Goal: Information Seeking & Learning: Learn about a topic

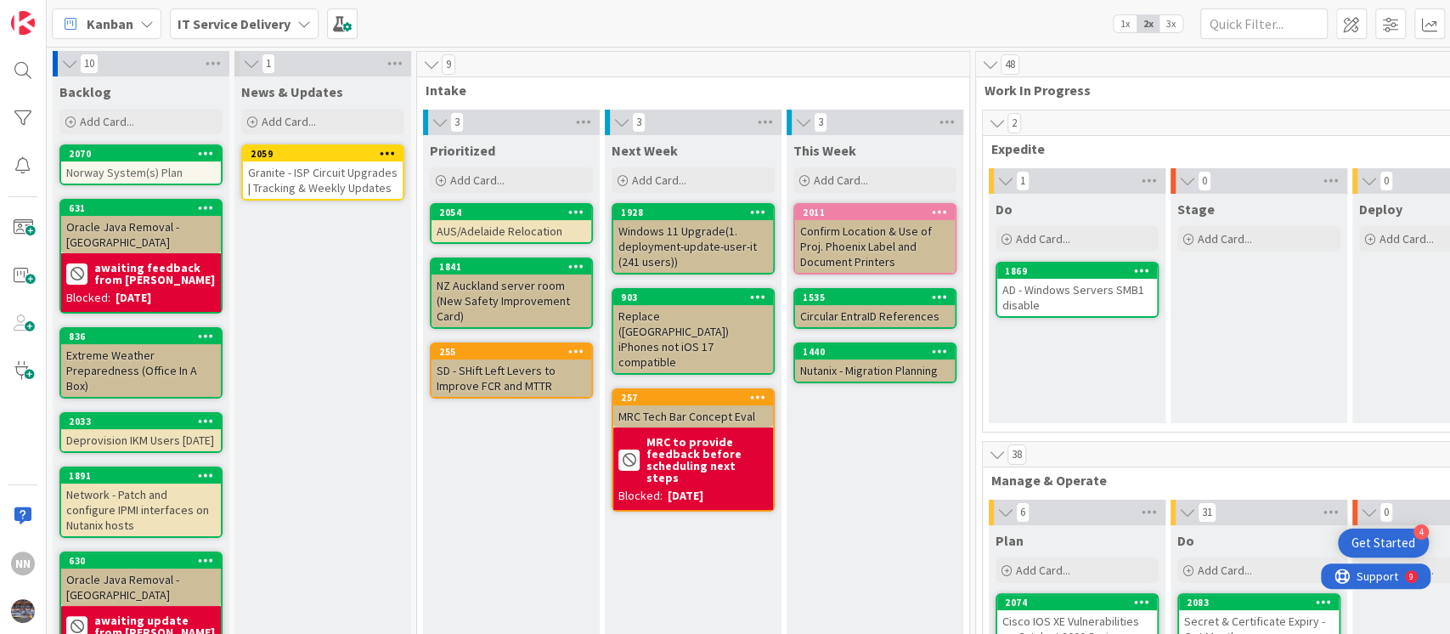
scroll to position [0, 581]
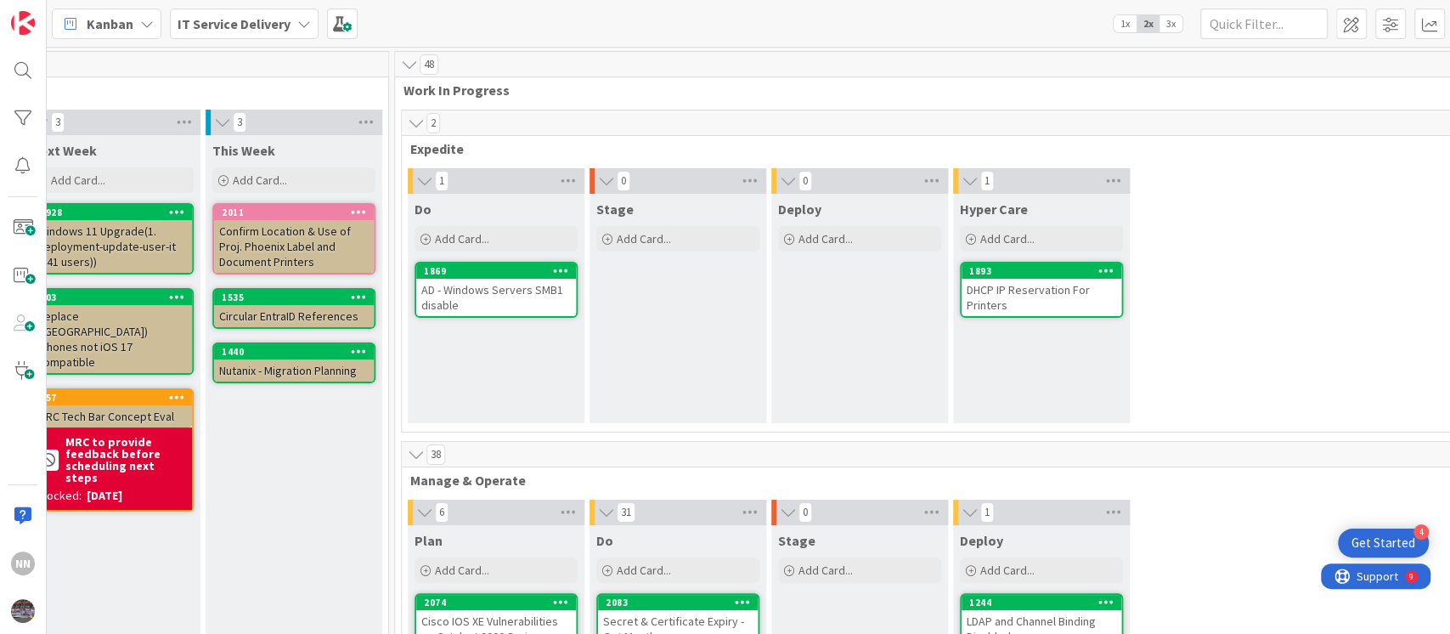
click at [443, 285] on div "AD - Windows Servers SMB1 disable" at bounding box center [496, 297] width 160 height 37
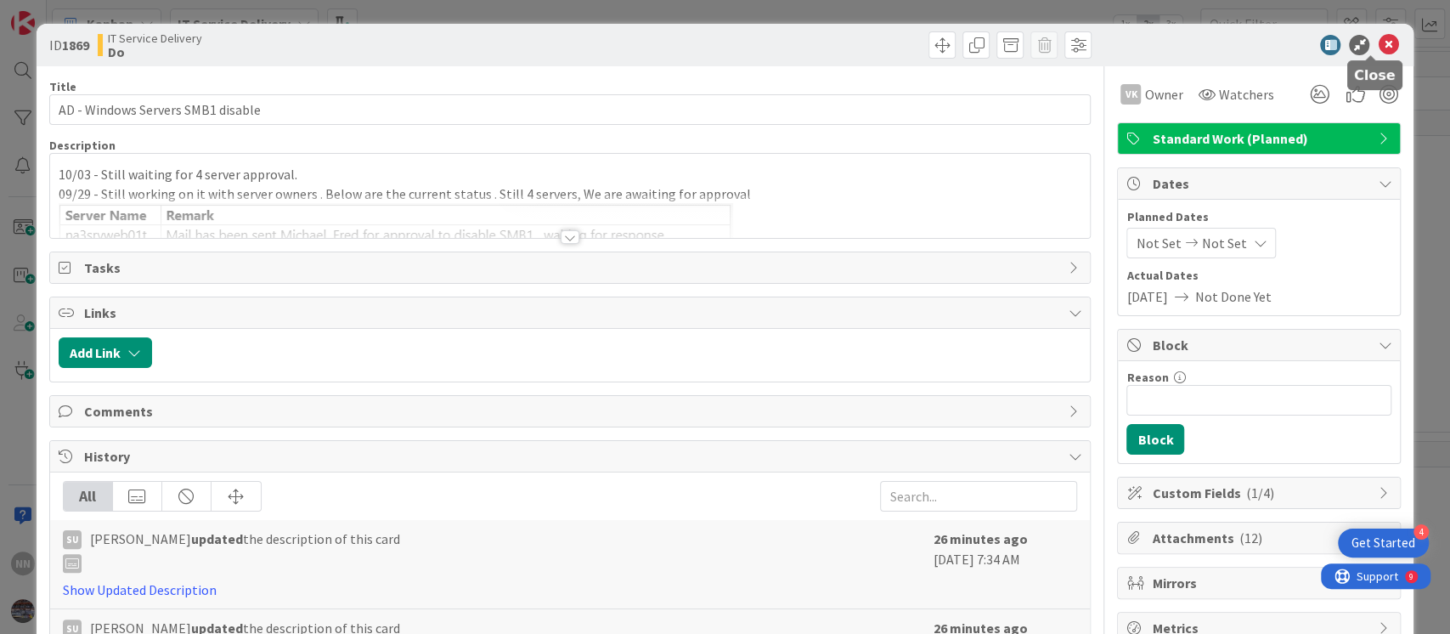
click at [1378, 39] on icon at bounding box center [1388, 45] width 20 height 20
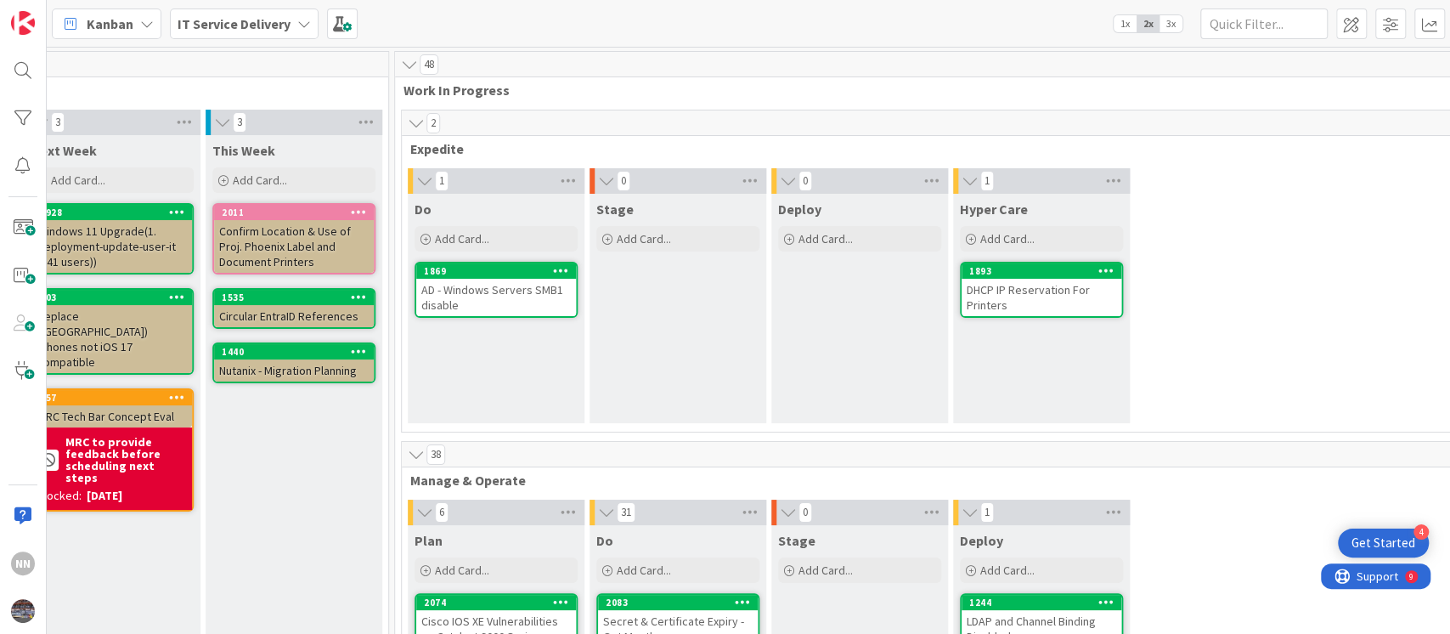
click at [463, 295] on div "AD - Windows Servers SMB1 disable" at bounding box center [496, 297] width 160 height 37
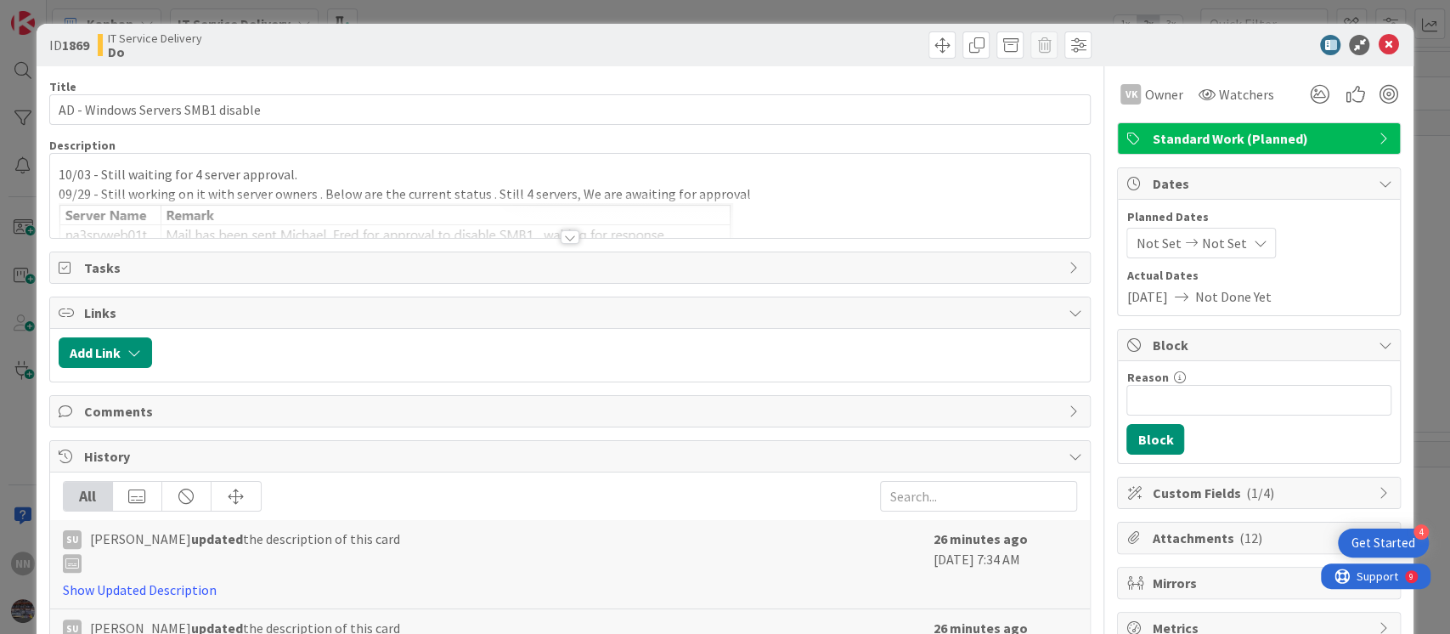
click at [567, 234] on div at bounding box center [570, 237] width 19 height 14
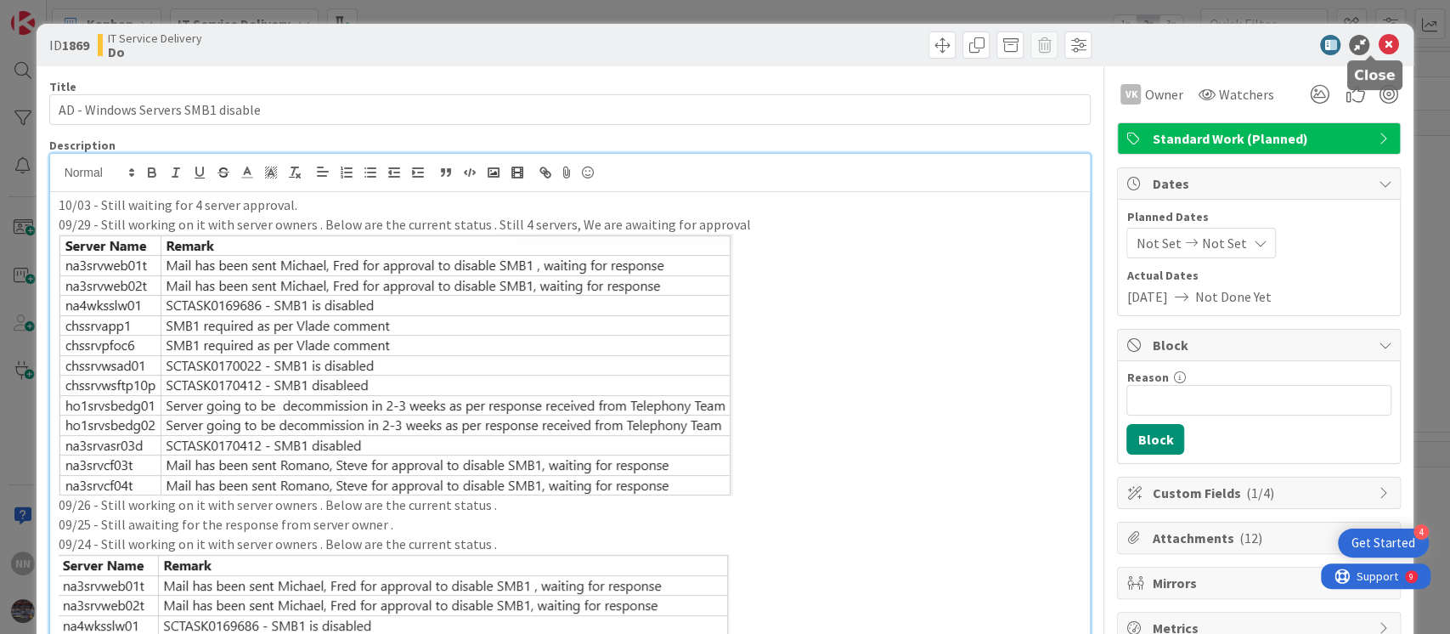
click at [1378, 45] on icon at bounding box center [1388, 45] width 20 height 20
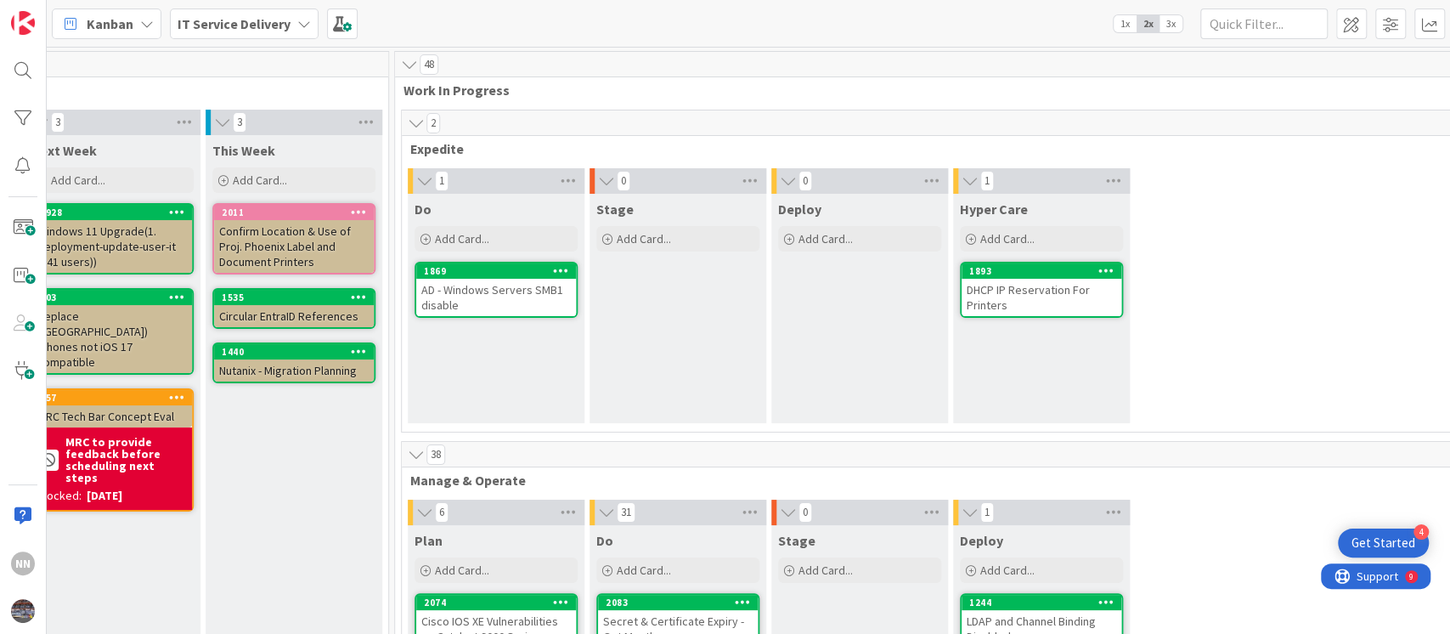
click at [1027, 286] on div "DHCP IP Reservation For Printers" at bounding box center [1041, 297] width 160 height 37
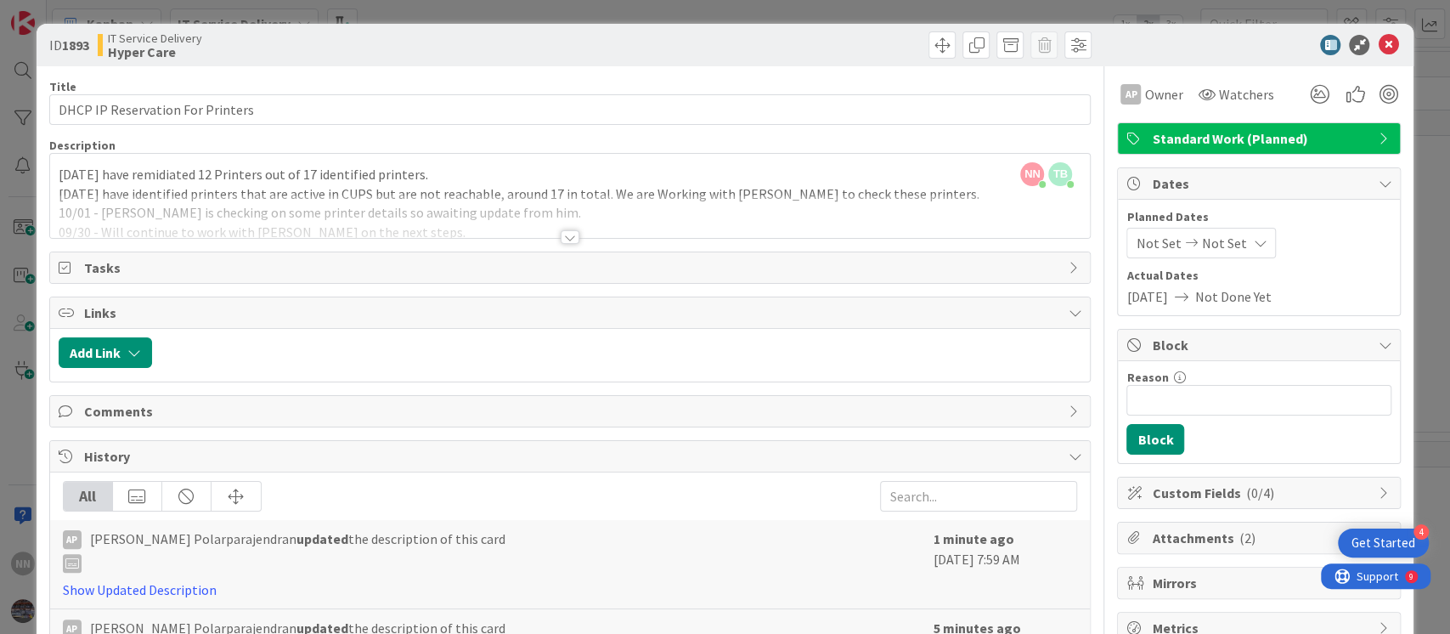
click at [568, 230] on div at bounding box center [570, 237] width 19 height 14
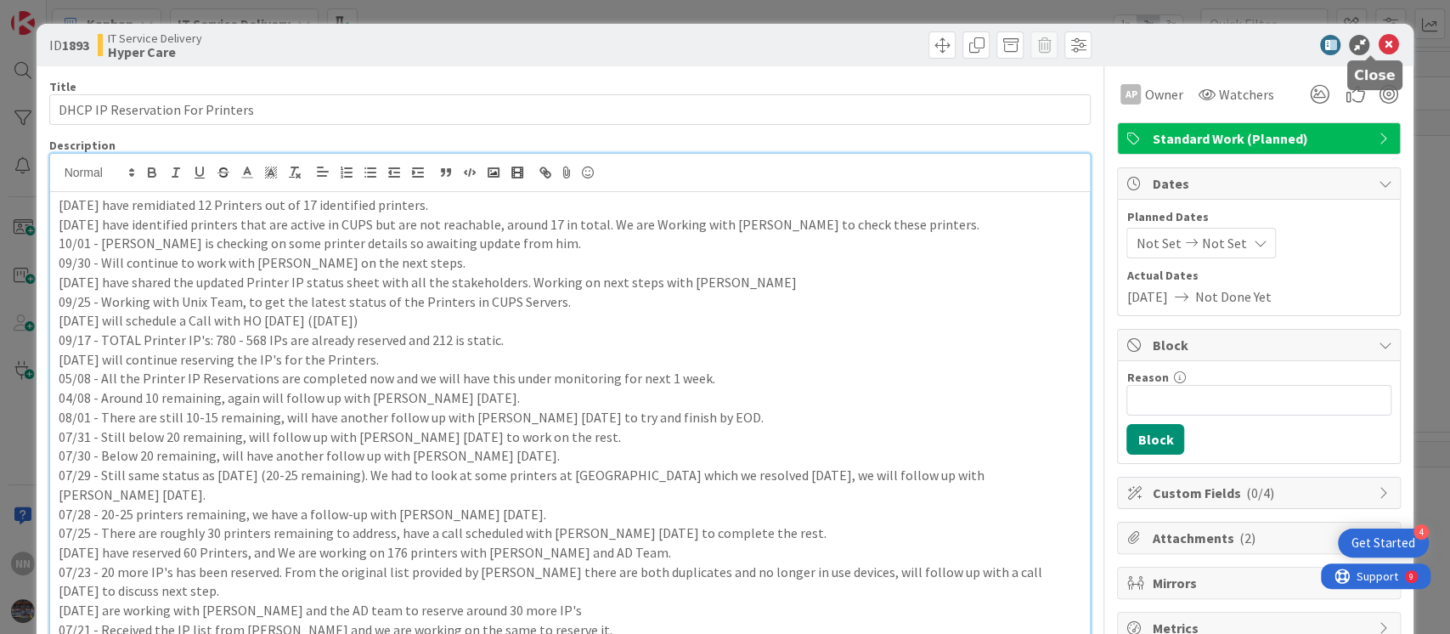
click at [1378, 43] on icon at bounding box center [1388, 45] width 20 height 20
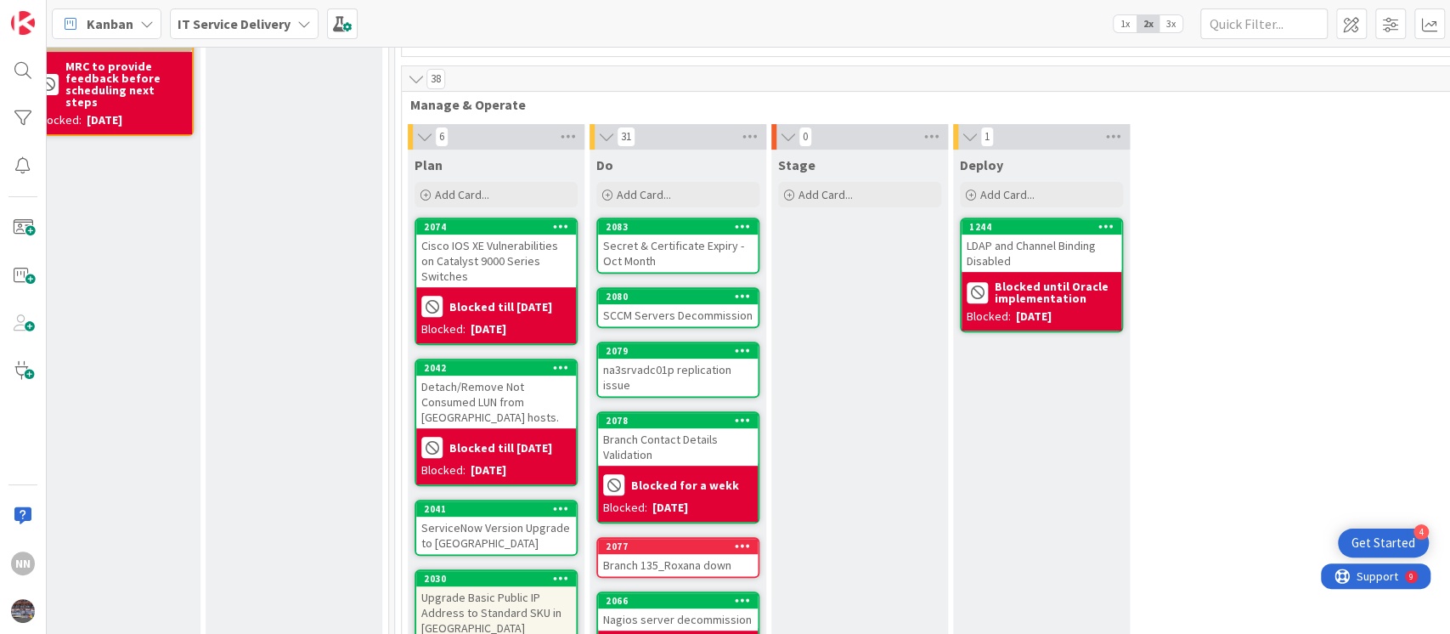
scroll to position [377, 581]
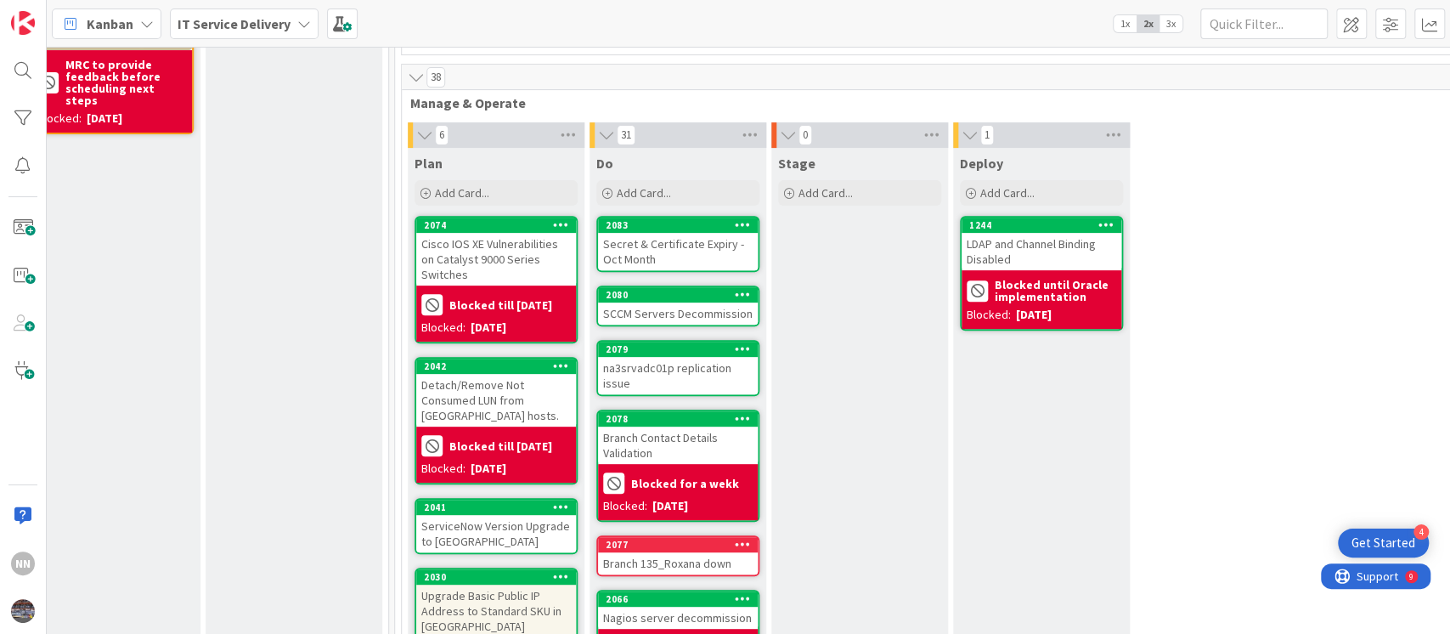
click at [685, 240] on div "Secret & Certificate Expiry - Oct Month" at bounding box center [678, 251] width 160 height 37
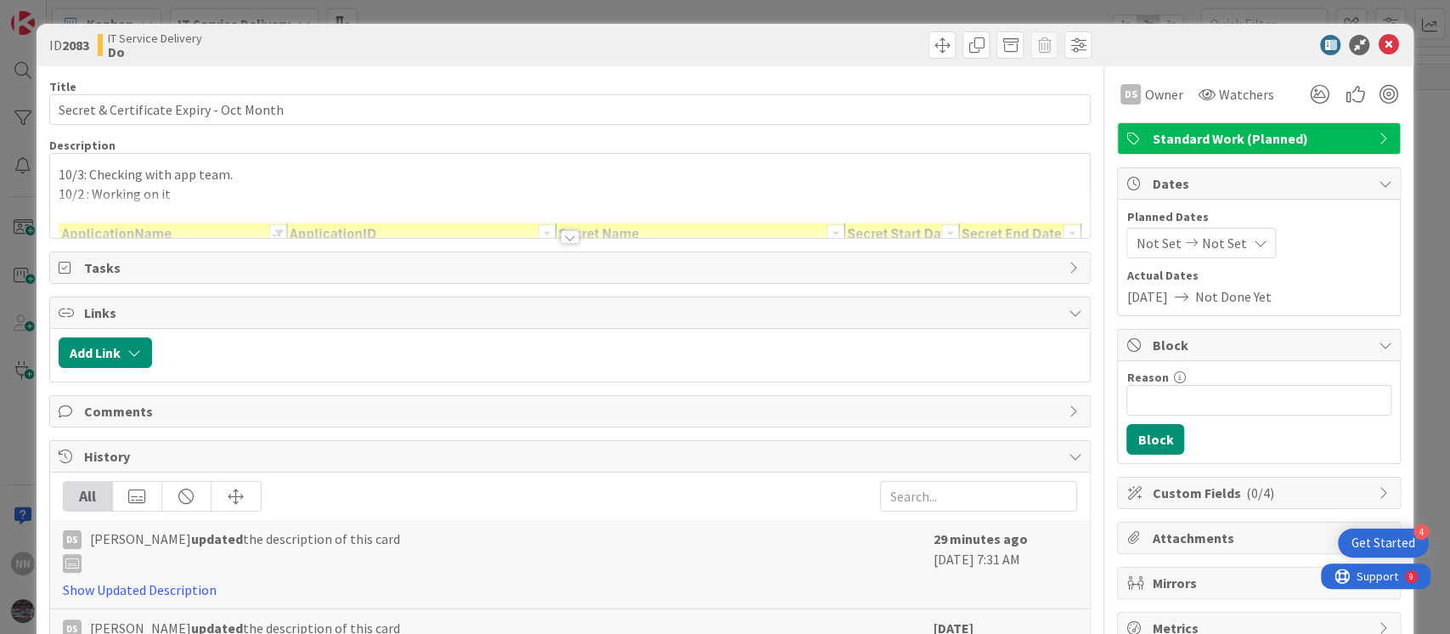
click at [561, 235] on div at bounding box center [570, 237] width 19 height 14
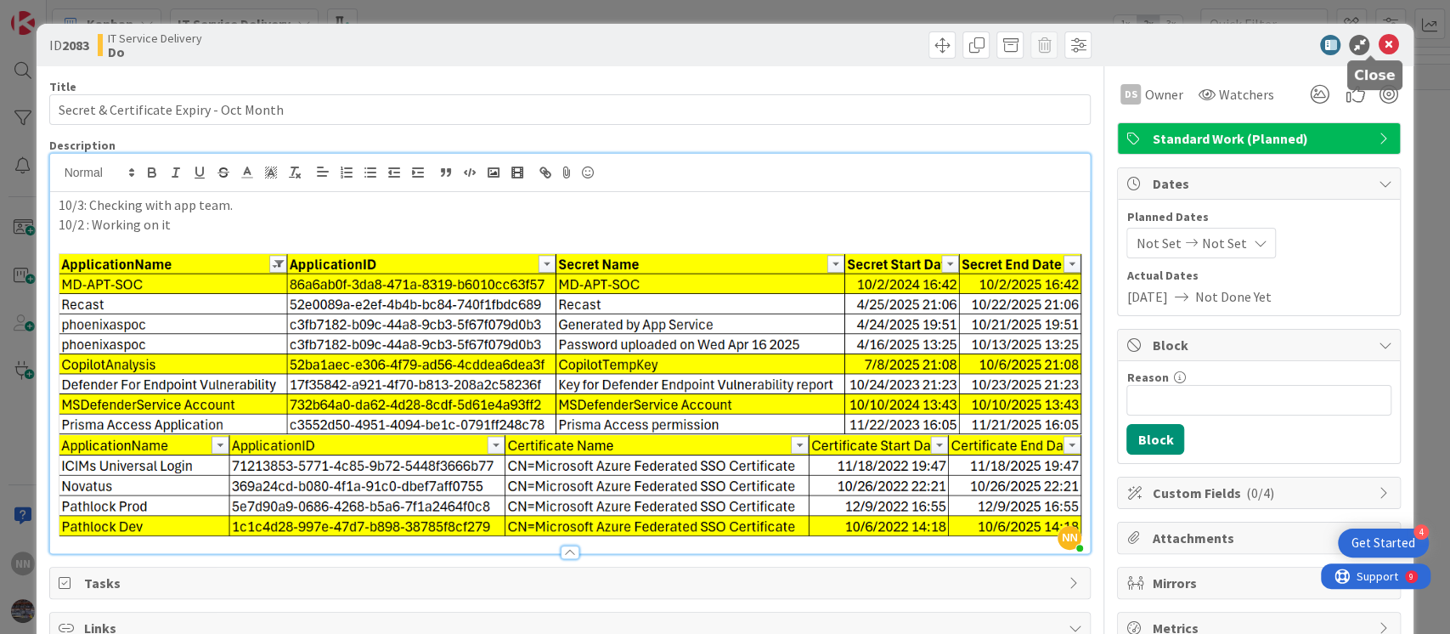
click at [1378, 36] on icon at bounding box center [1388, 45] width 20 height 20
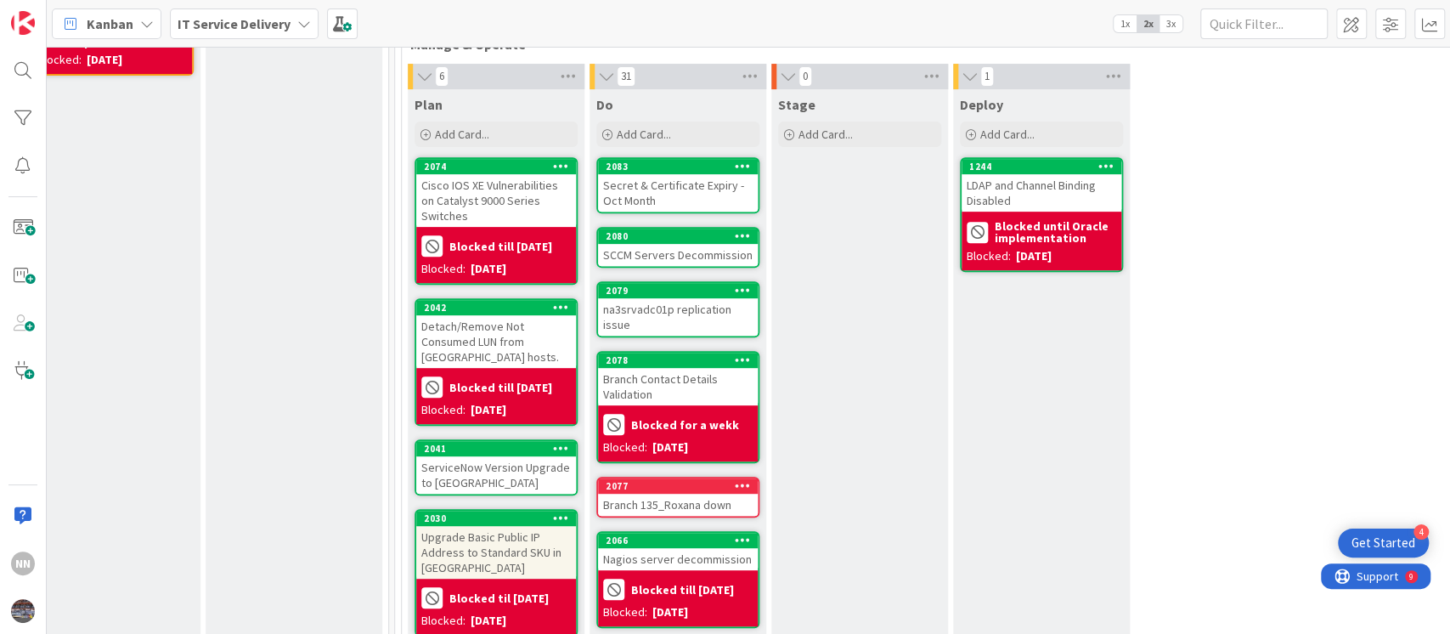
scroll to position [448, 581]
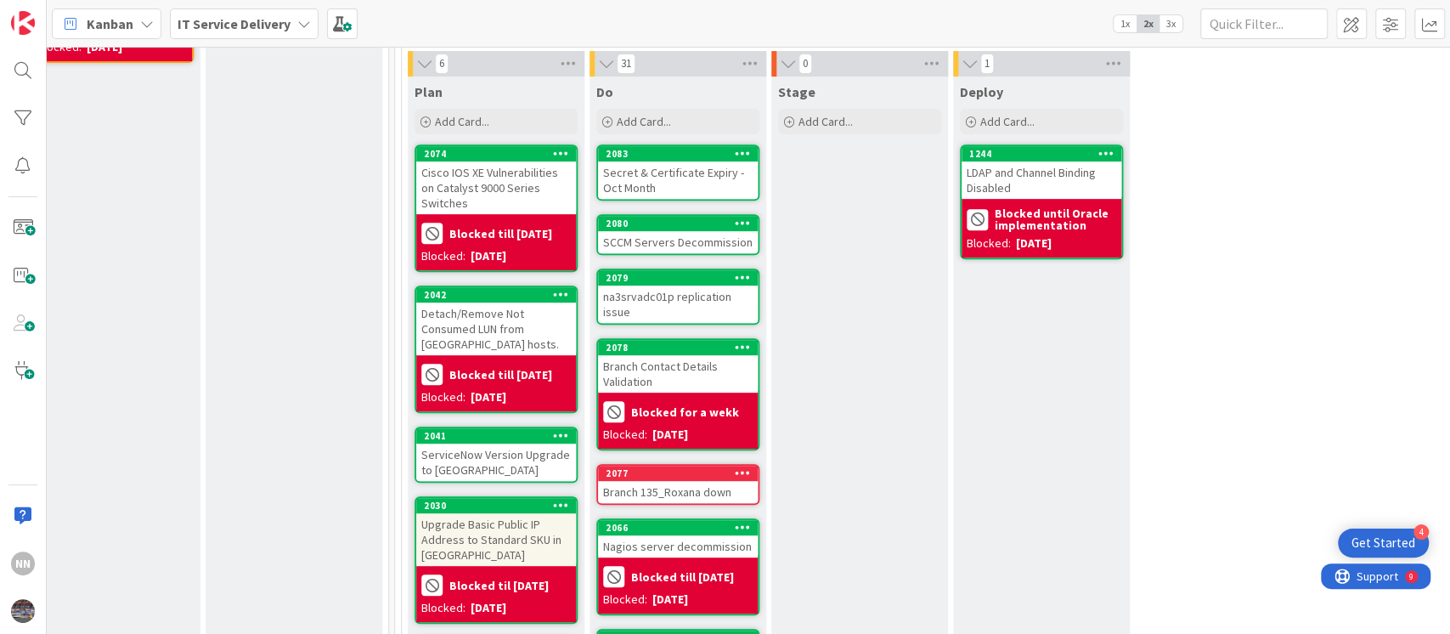
click at [687, 245] on div "SCCM Servers Decommission" at bounding box center [678, 242] width 160 height 22
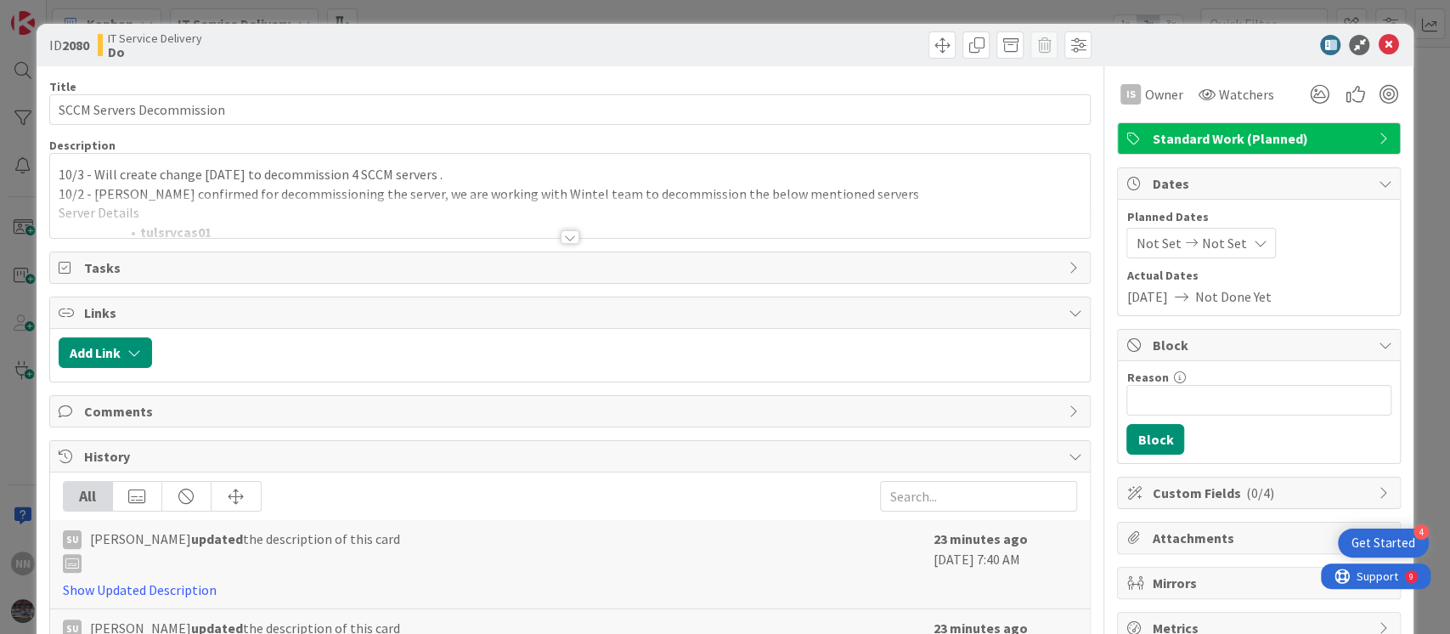
click at [561, 234] on div at bounding box center [570, 237] width 19 height 14
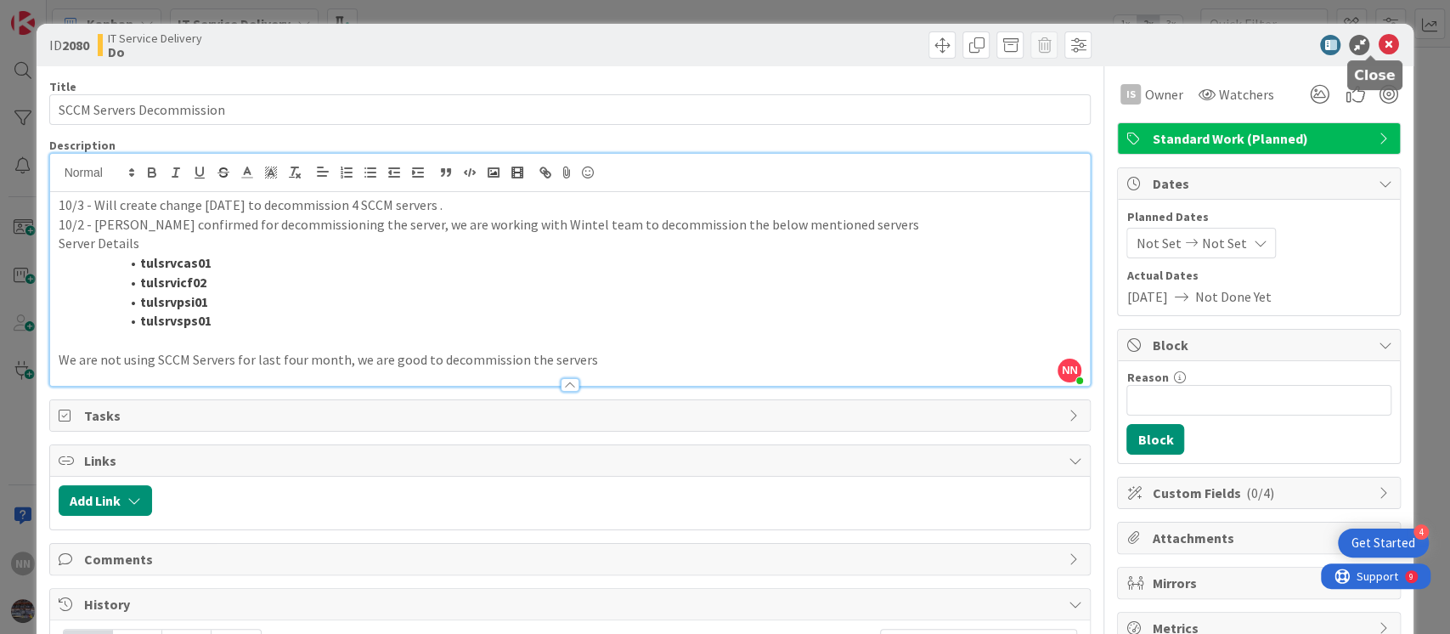
click at [1378, 44] on icon at bounding box center [1388, 45] width 20 height 20
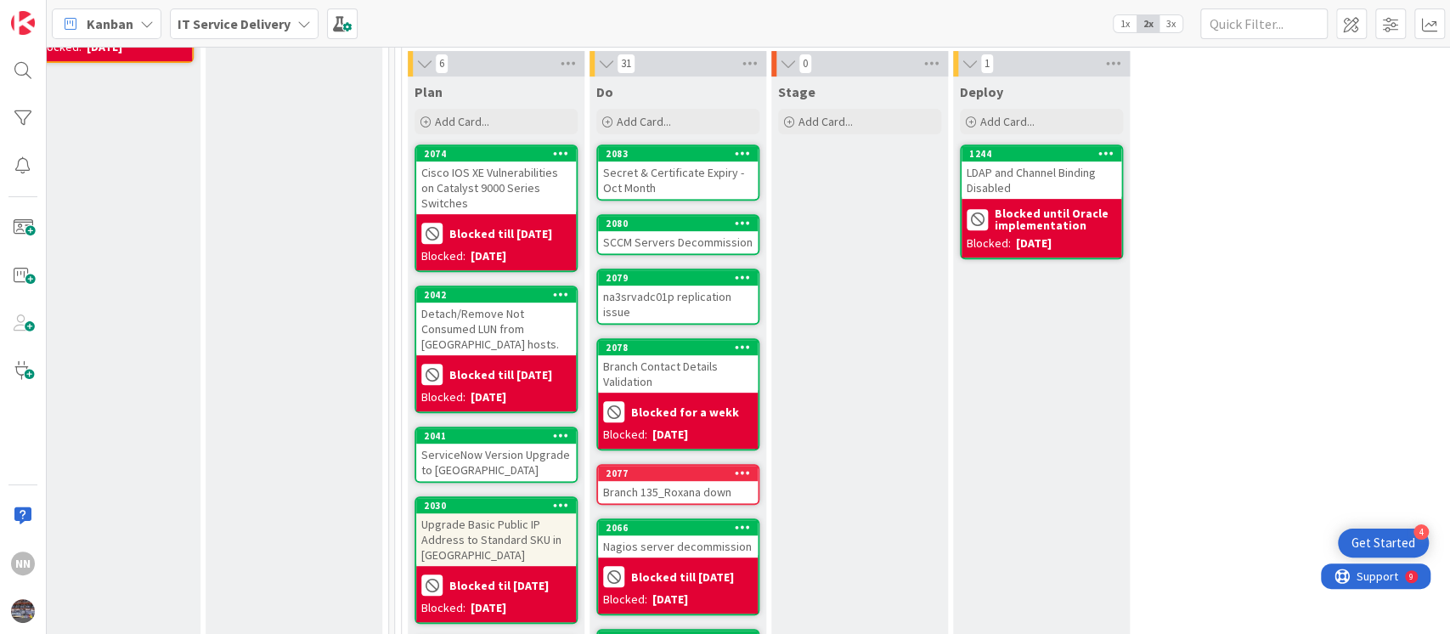
click at [680, 237] on div "SCCM Servers Decommission" at bounding box center [678, 242] width 160 height 22
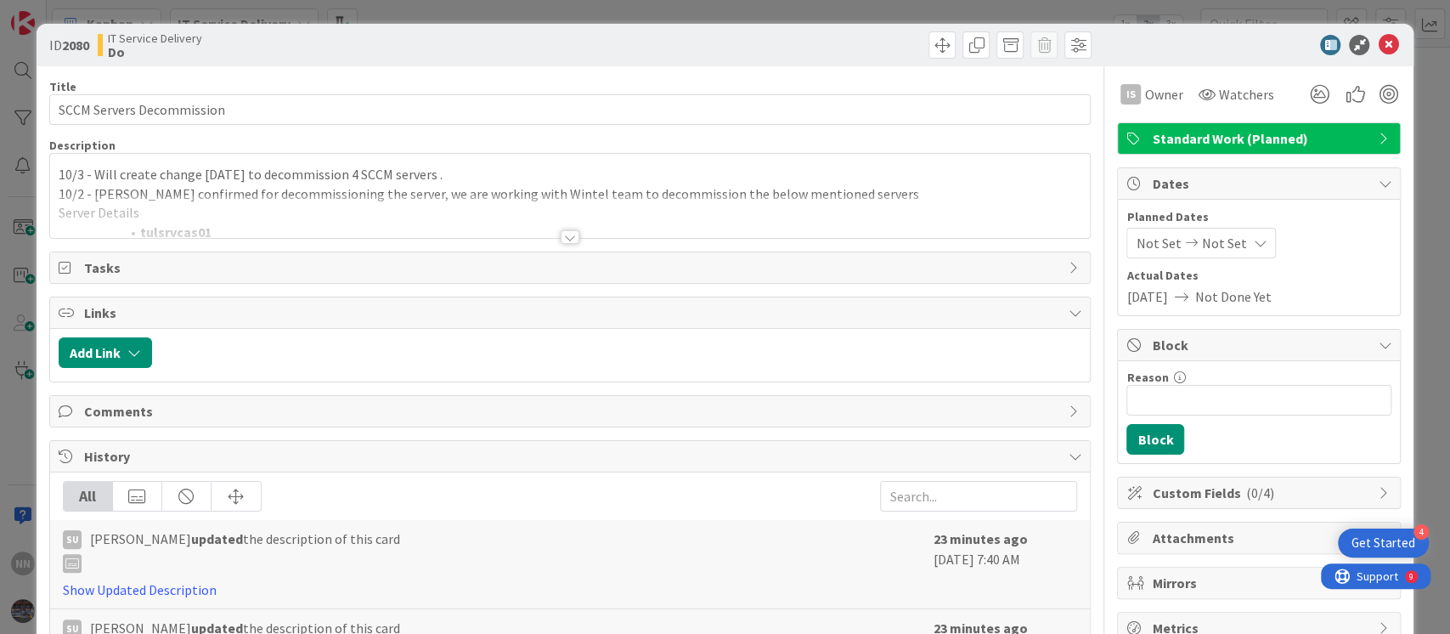
click at [561, 238] on div at bounding box center [570, 237] width 19 height 14
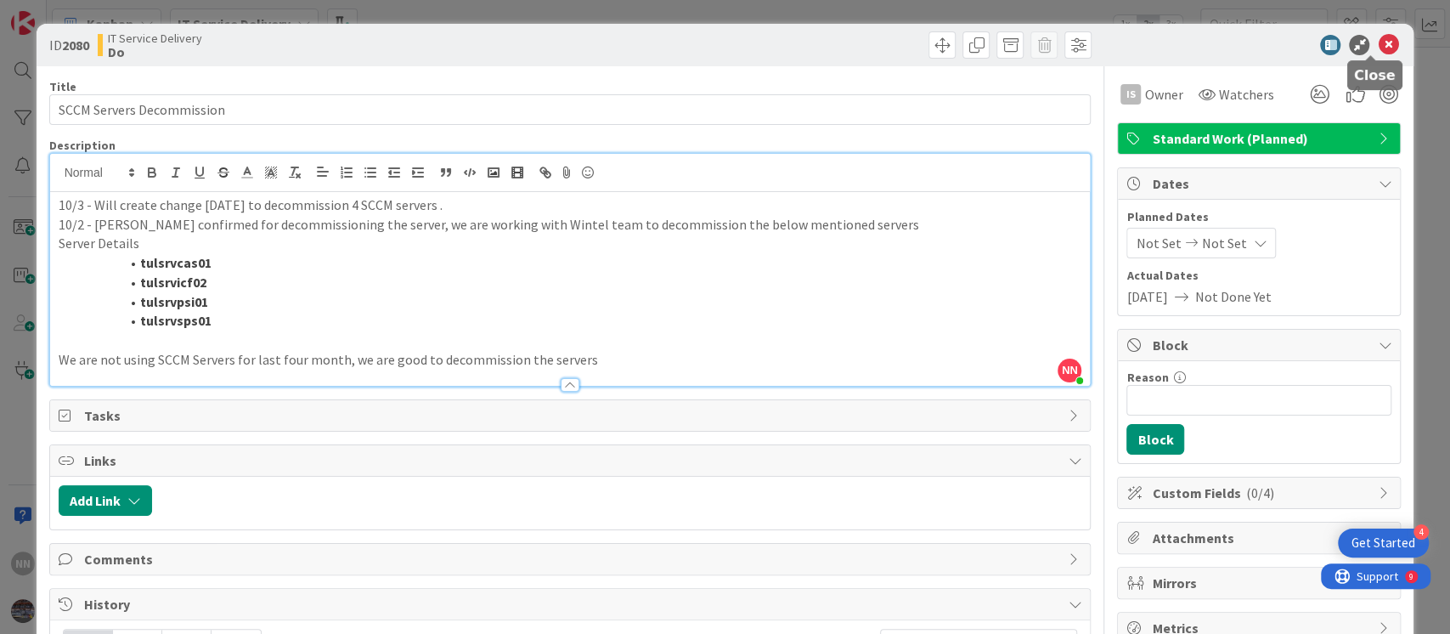
click at [1378, 40] on icon at bounding box center [1388, 45] width 20 height 20
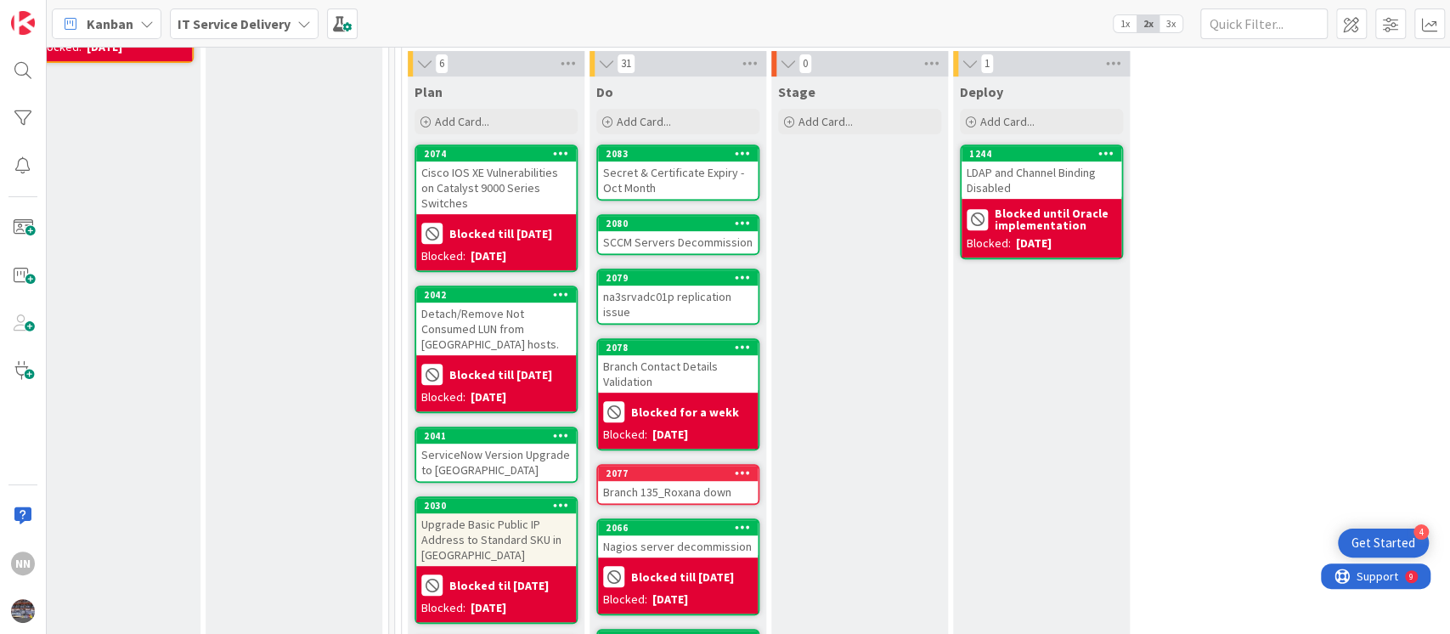
scroll to position [636, 581]
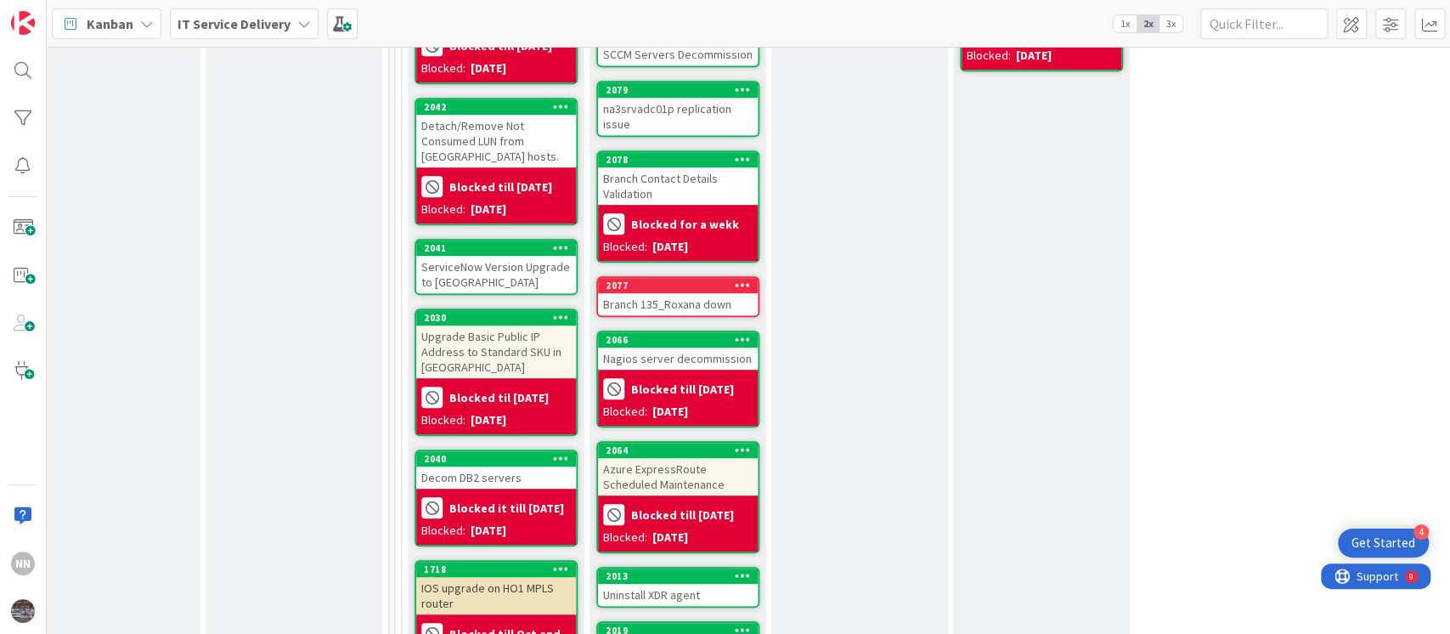
click at [667, 118] on div "na3srvadc01p replication issue" at bounding box center [678, 116] width 160 height 37
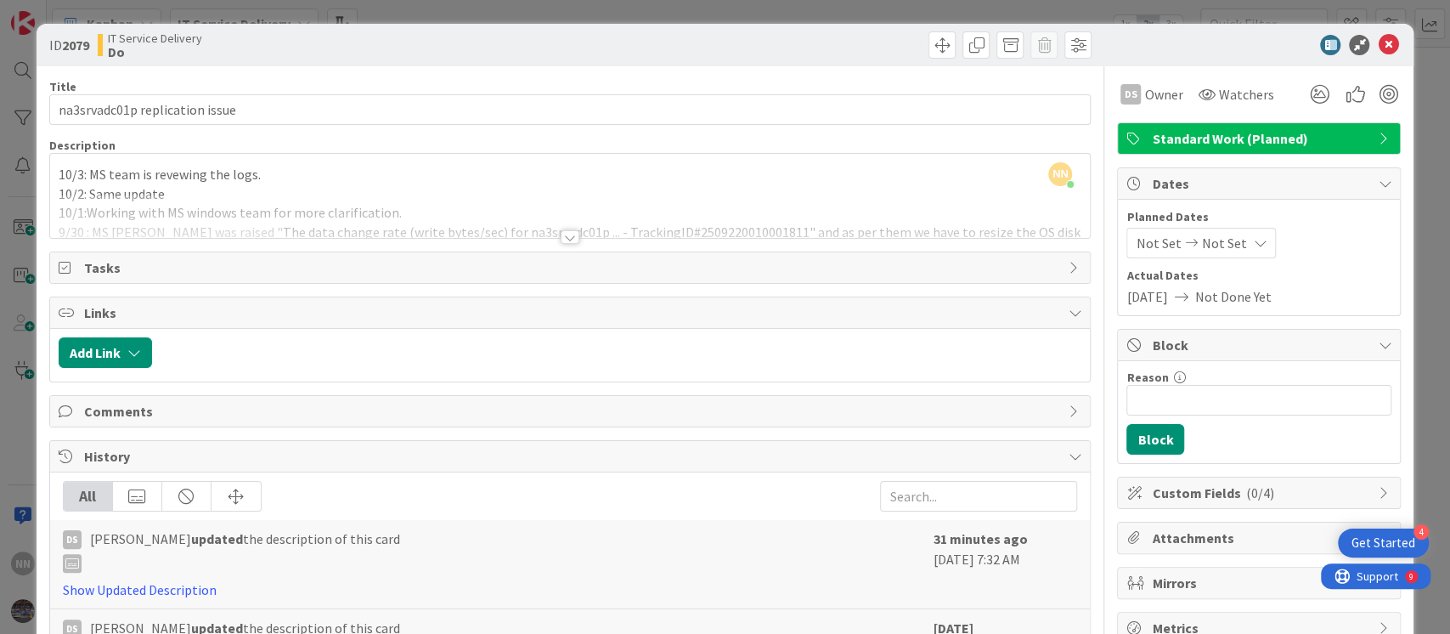
click at [565, 237] on div at bounding box center [570, 237] width 19 height 14
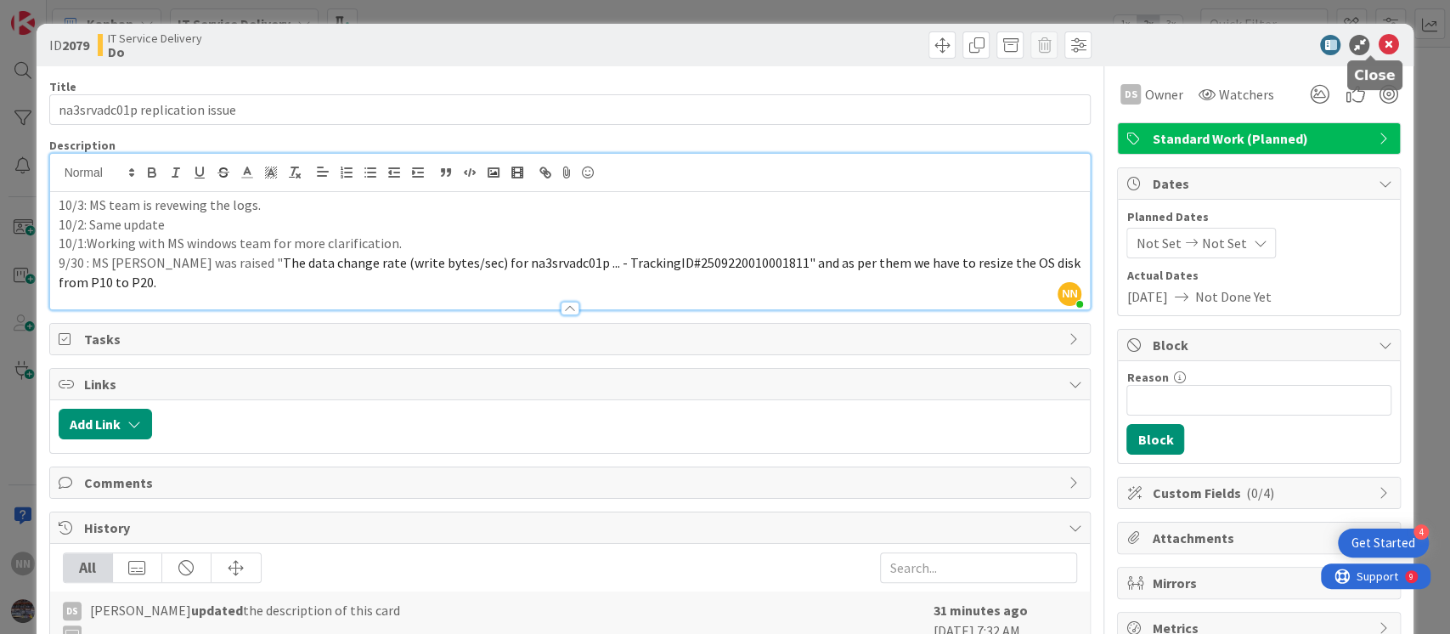
click at [1378, 44] on icon at bounding box center [1388, 45] width 20 height 20
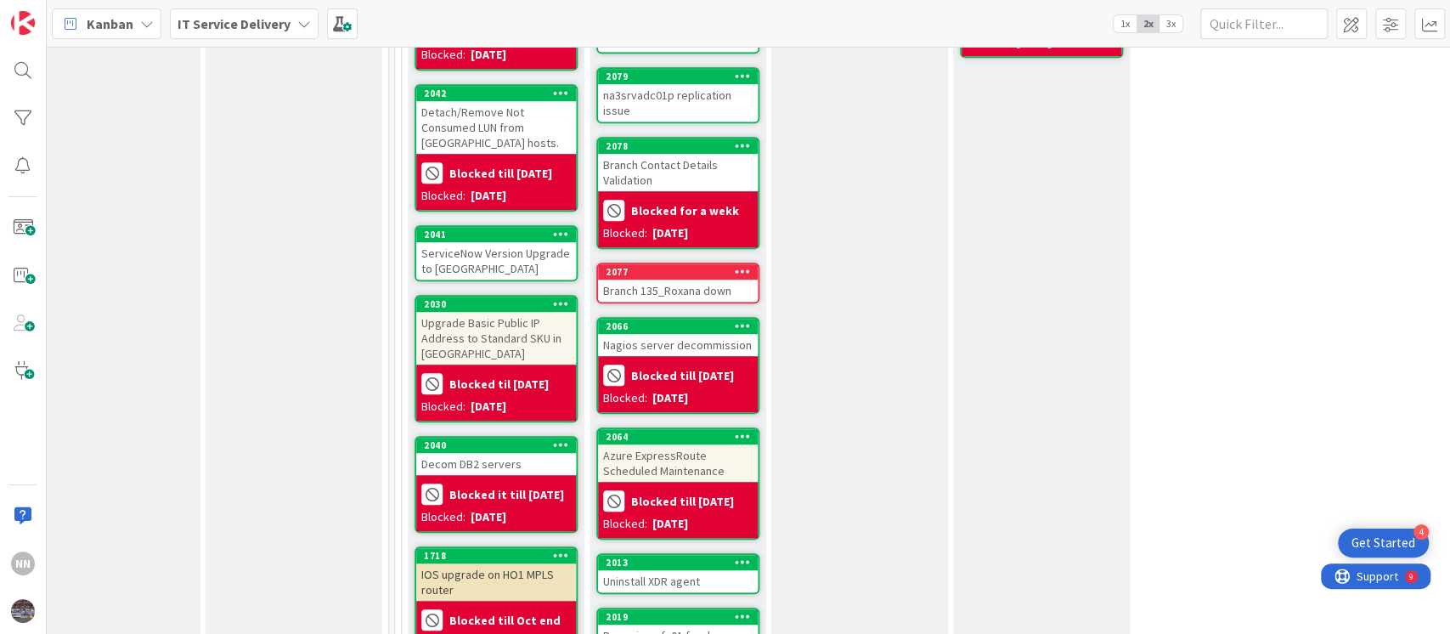
scroll to position [656, 581]
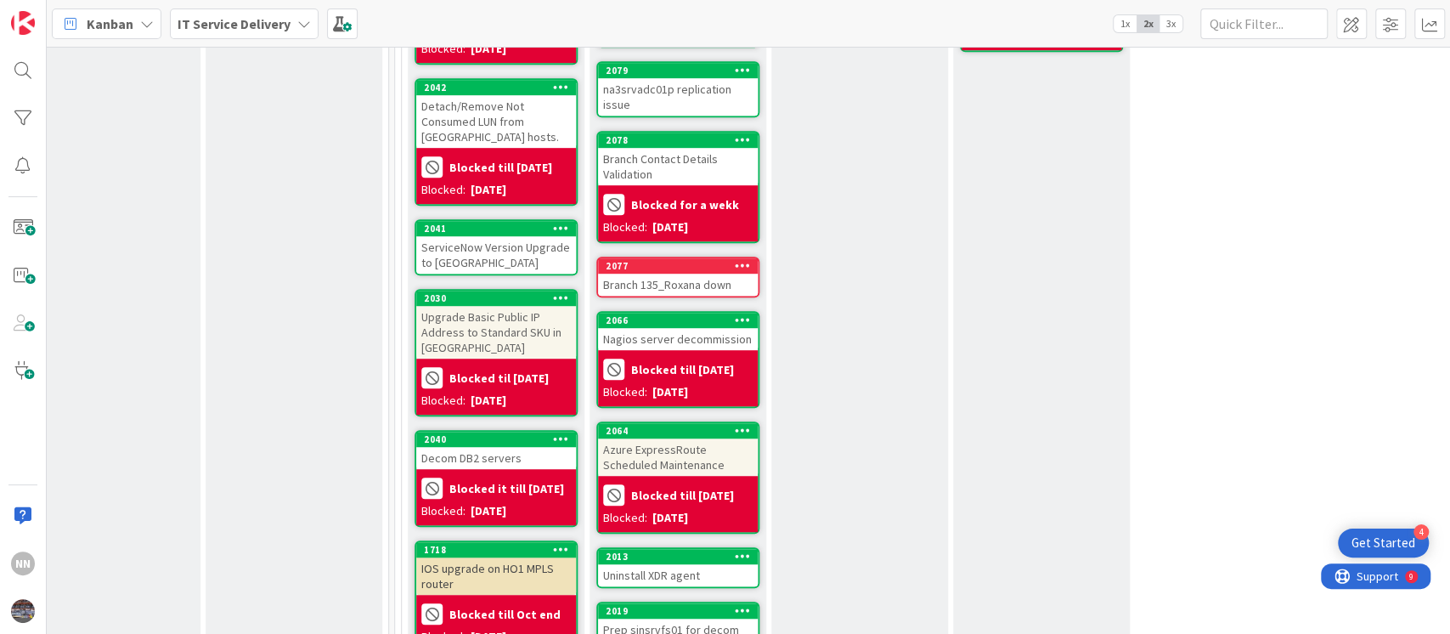
click at [480, 240] on div "ServiceNow Version Upgrade to [GEOGRAPHIC_DATA]" at bounding box center [496, 254] width 160 height 37
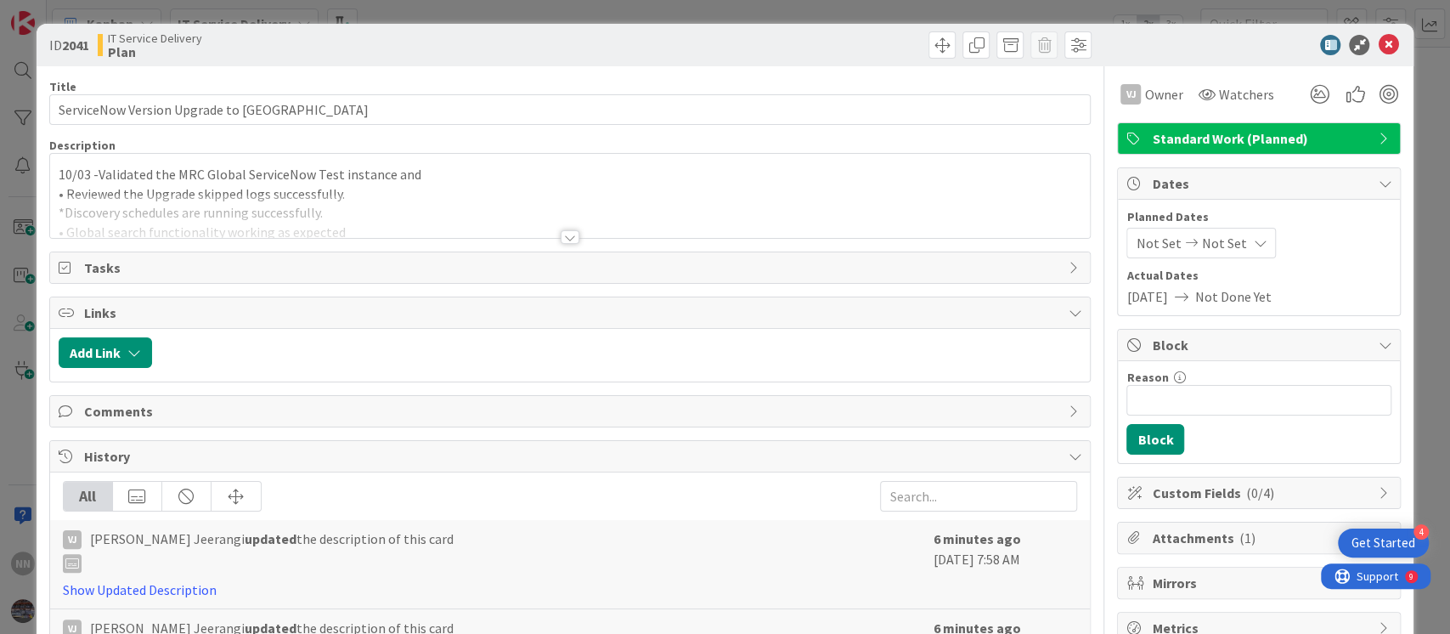
click at [561, 237] on div at bounding box center [570, 237] width 19 height 14
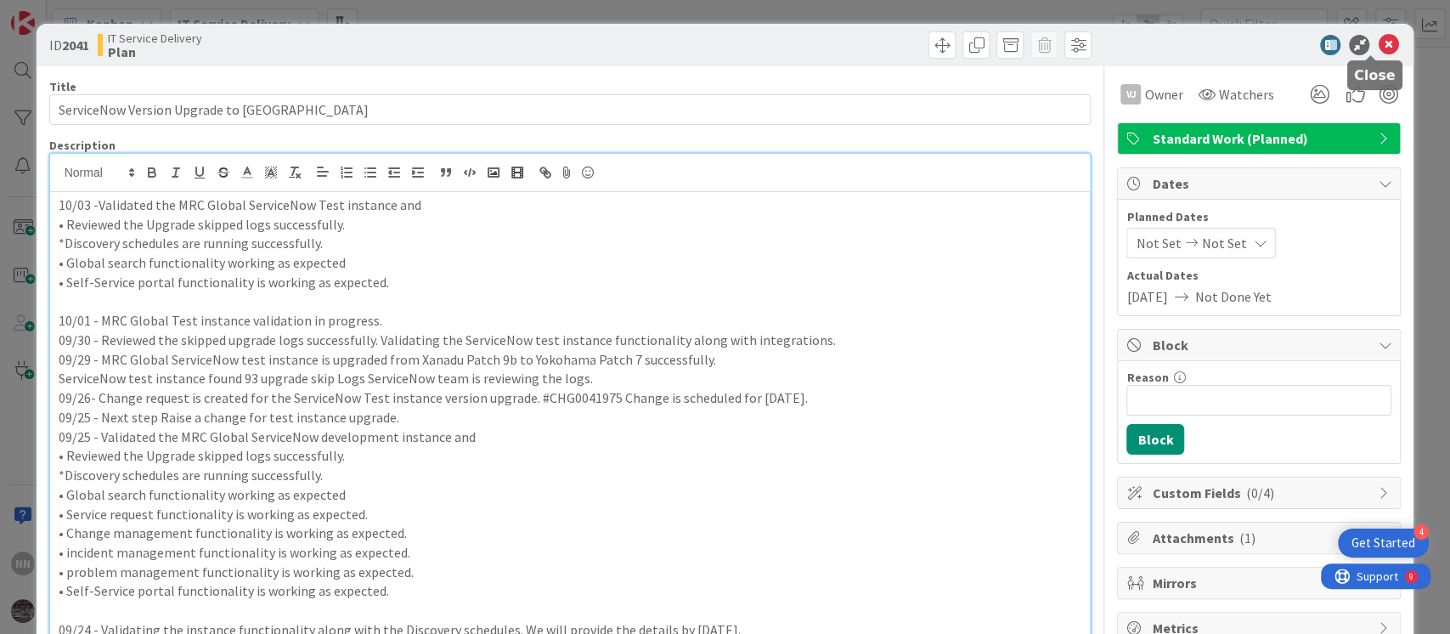
click at [1378, 42] on icon at bounding box center [1388, 45] width 20 height 20
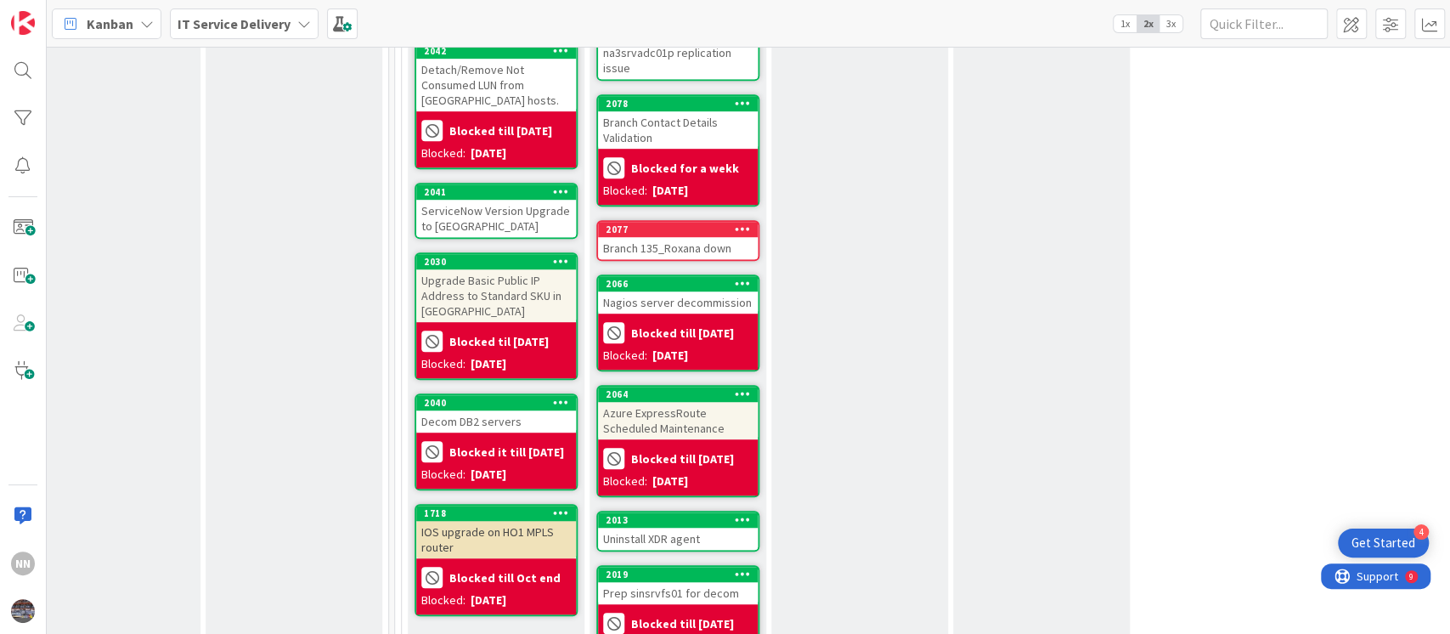
scroll to position [694, 581]
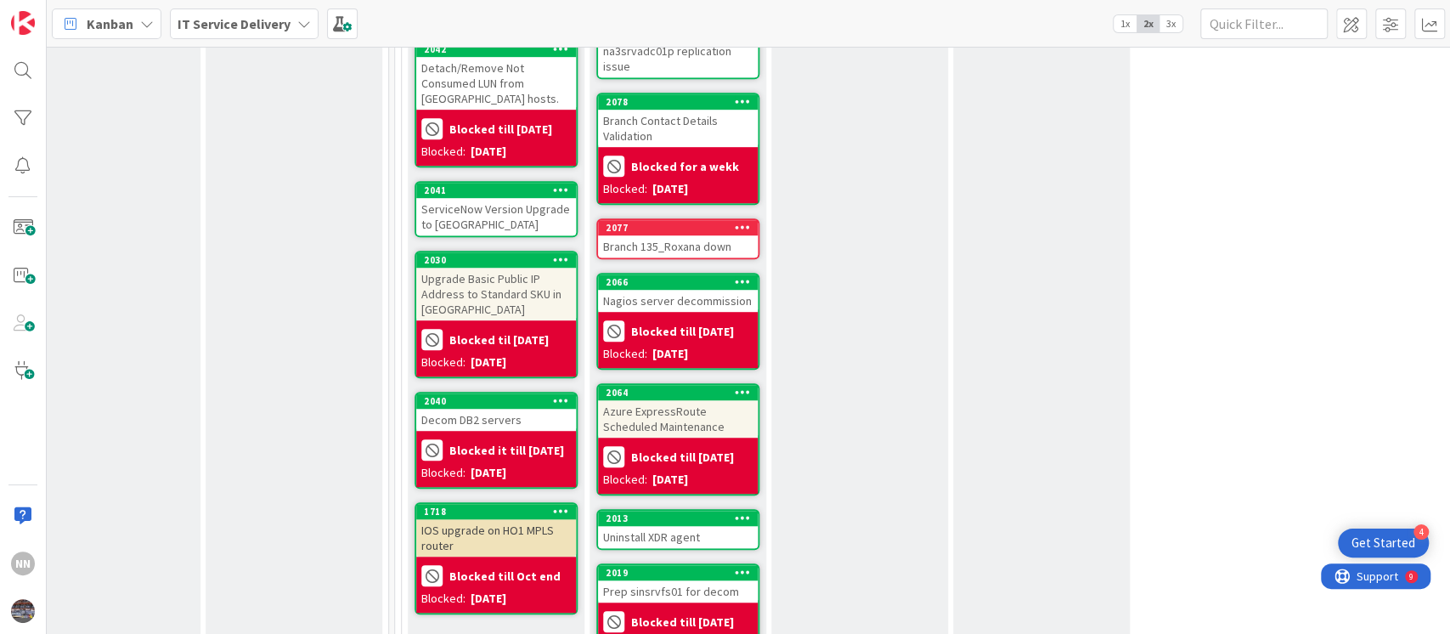
click at [666, 248] on div "Branch 135_Roxana down" at bounding box center [678, 246] width 160 height 22
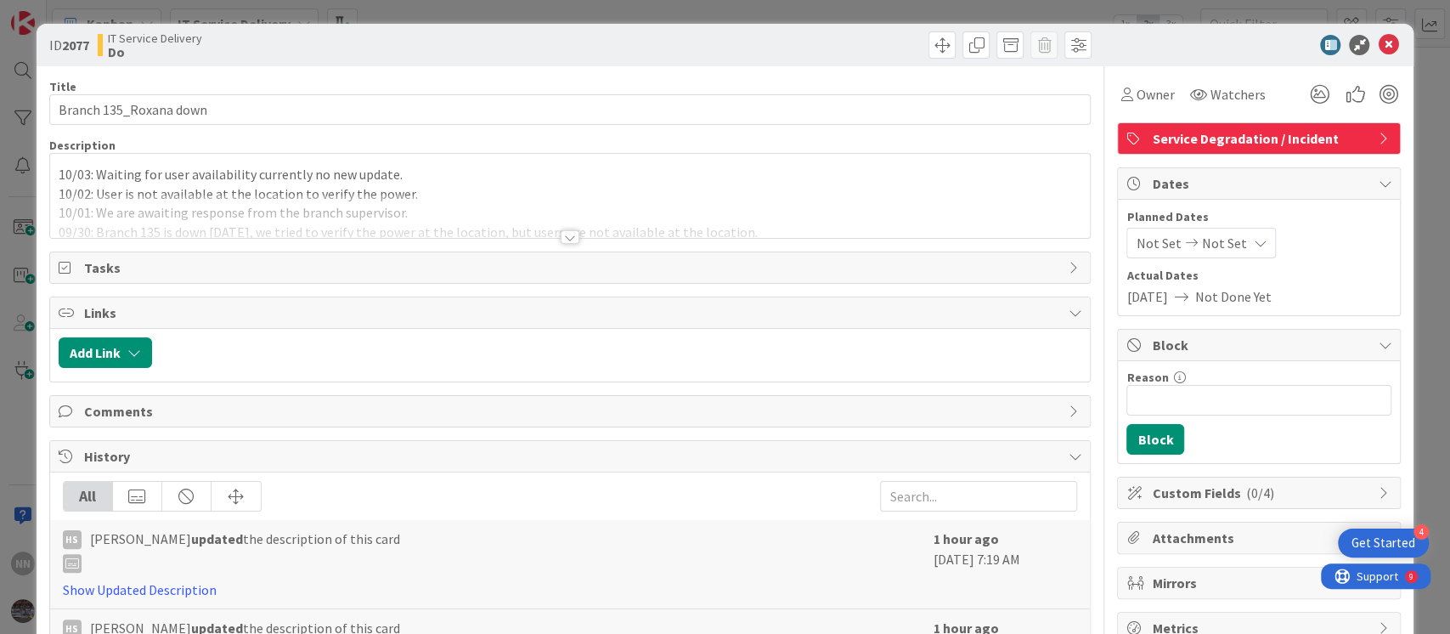
click at [561, 240] on div at bounding box center [570, 237] width 19 height 14
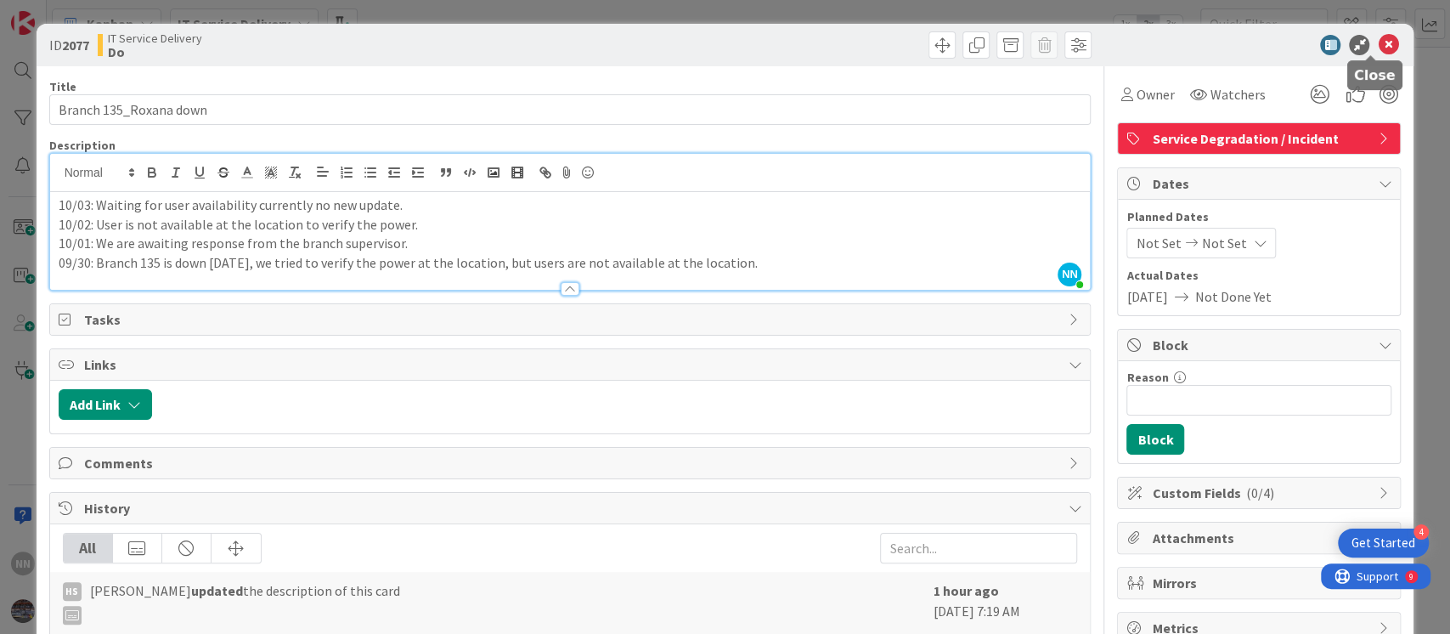
click at [1378, 37] on icon at bounding box center [1388, 45] width 20 height 20
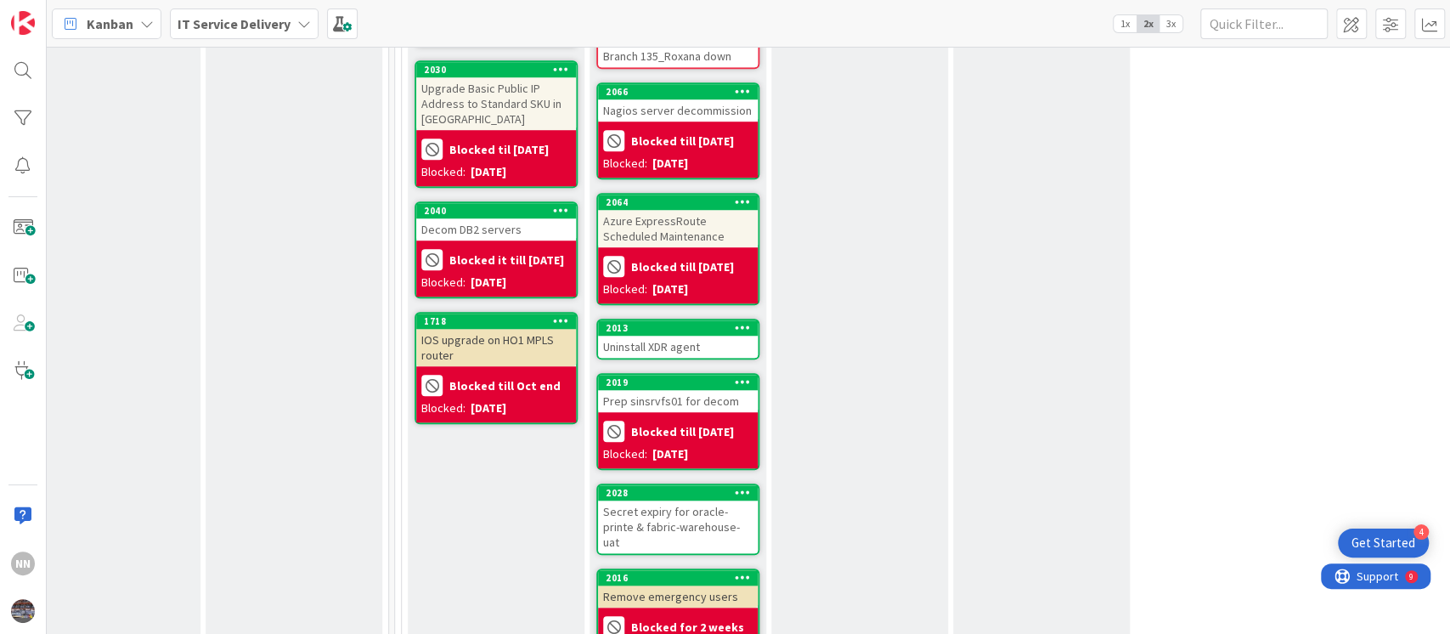
scroll to position [885, 581]
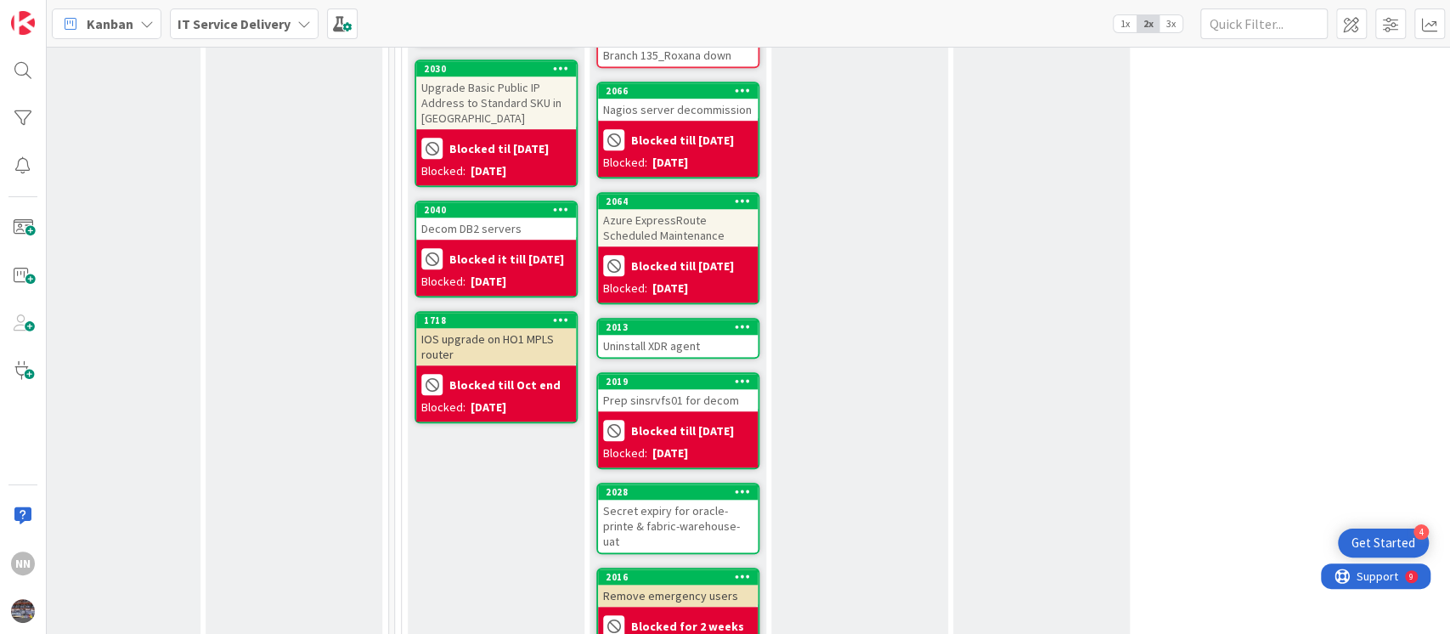
click at [471, 217] on div "Decom DB2 servers" at bounding box center [496, 228] width 160 height 22
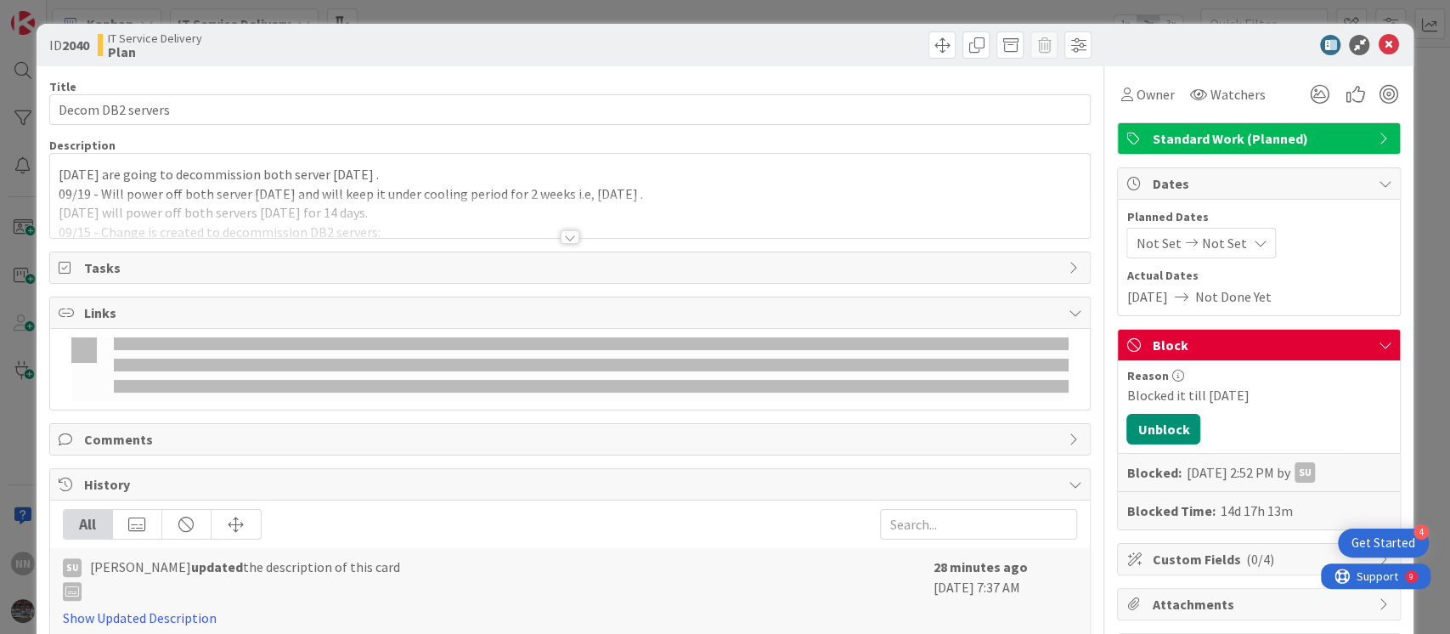
click at [563, 235] on div at bounding box center [570, 237] width 19 height 14
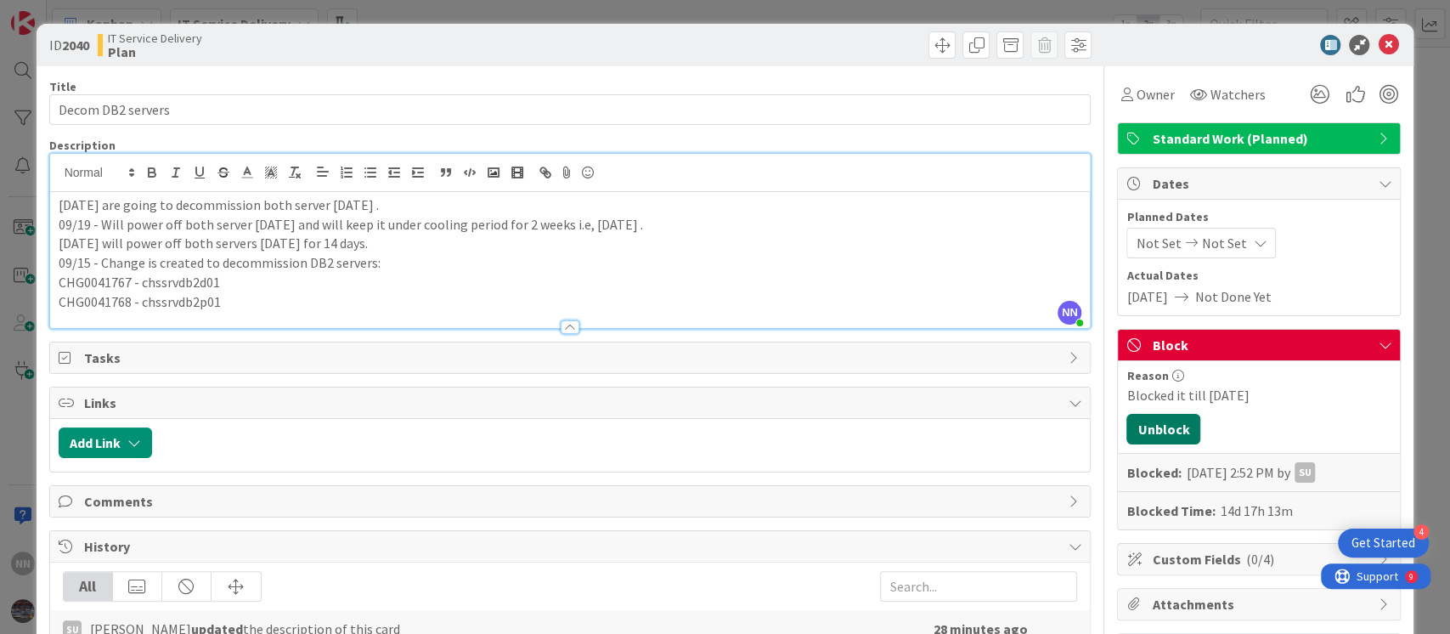
click at [1170, 431] on button "Unblock" at bounding box center [1163, 429] width 74 height 31
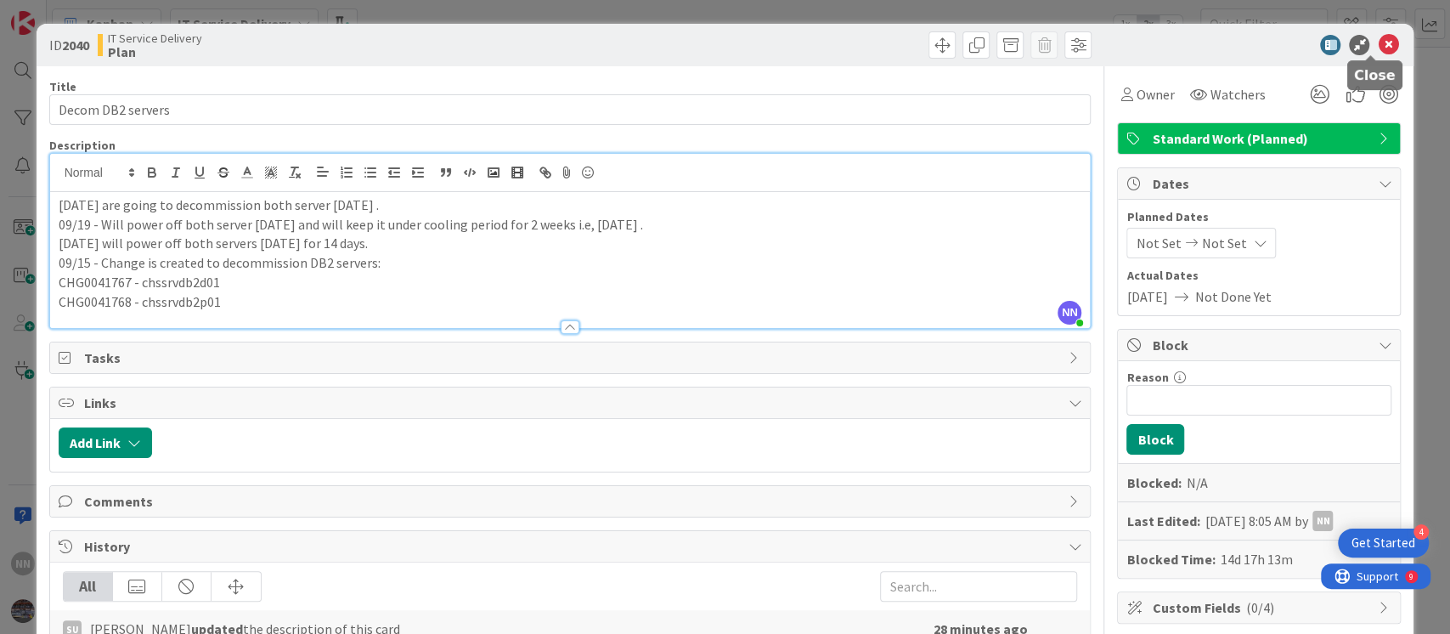
click at [1378, 49] on icon at bounding box center [1388, 45] width 20 height 20
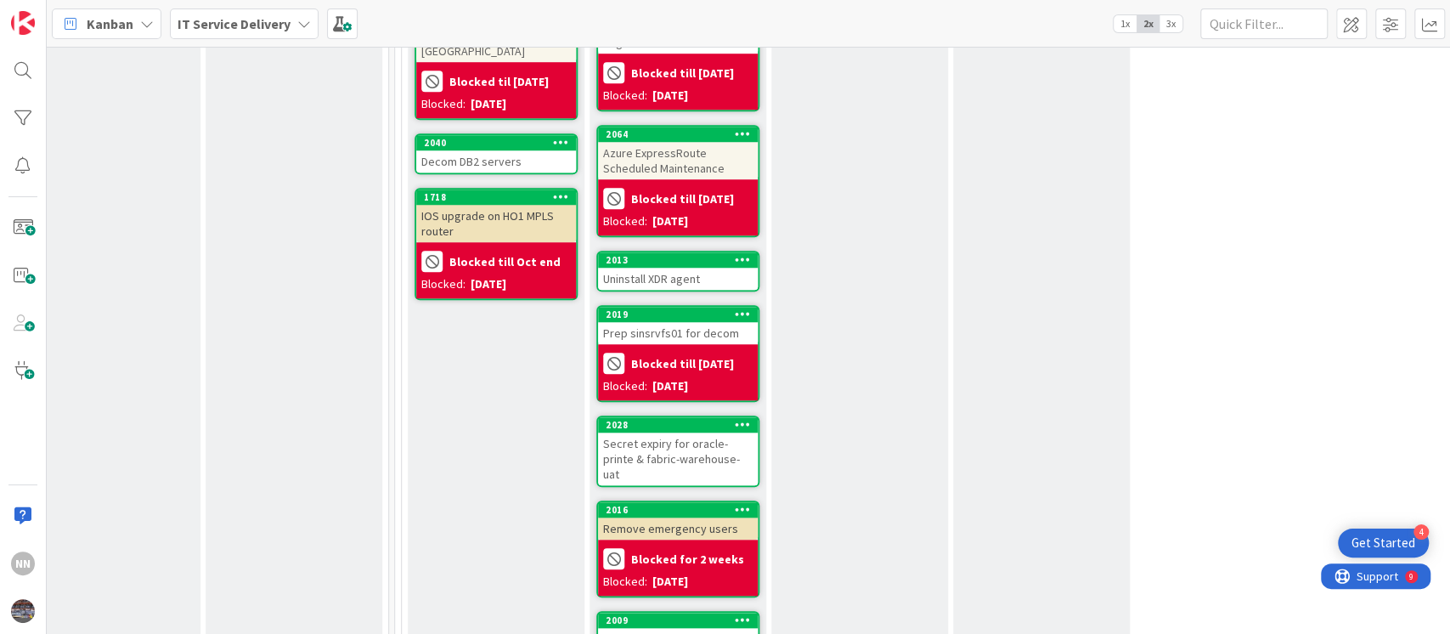
scroll to position [969, 581]
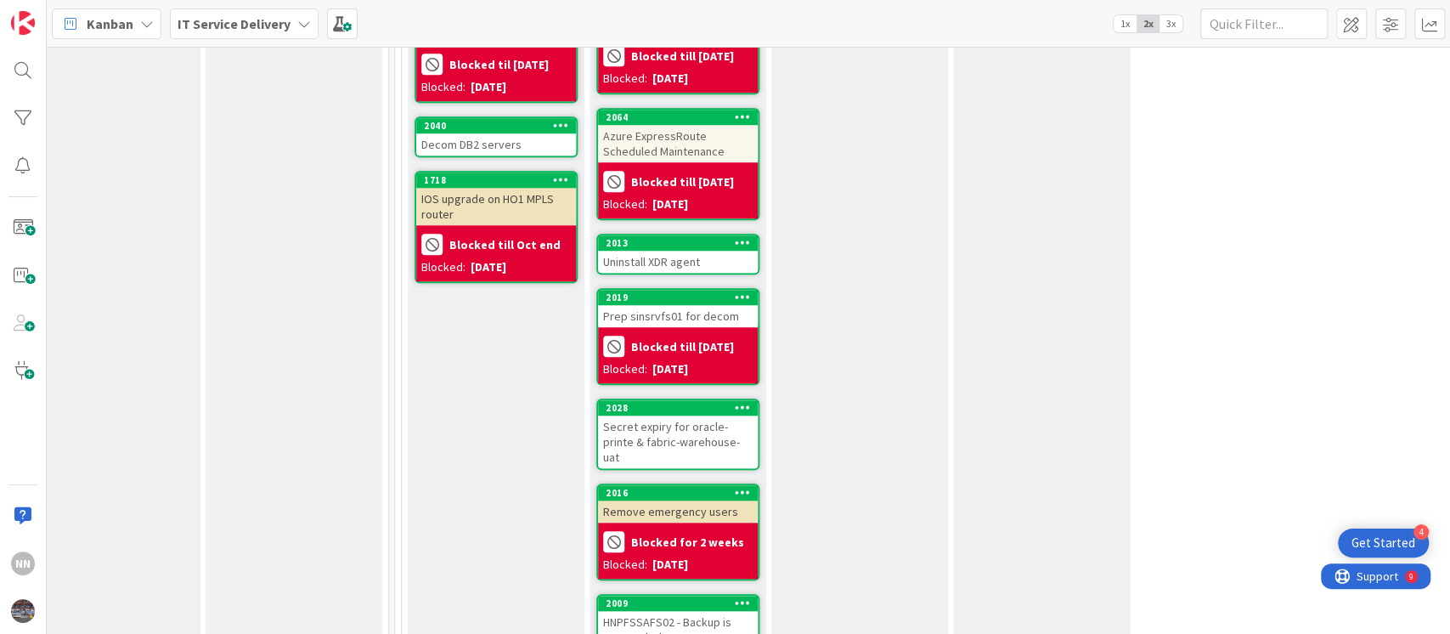
click at [653, 255] on div "Uninstall XDR agent" at bounding box center [678, 262] width 160 height 22
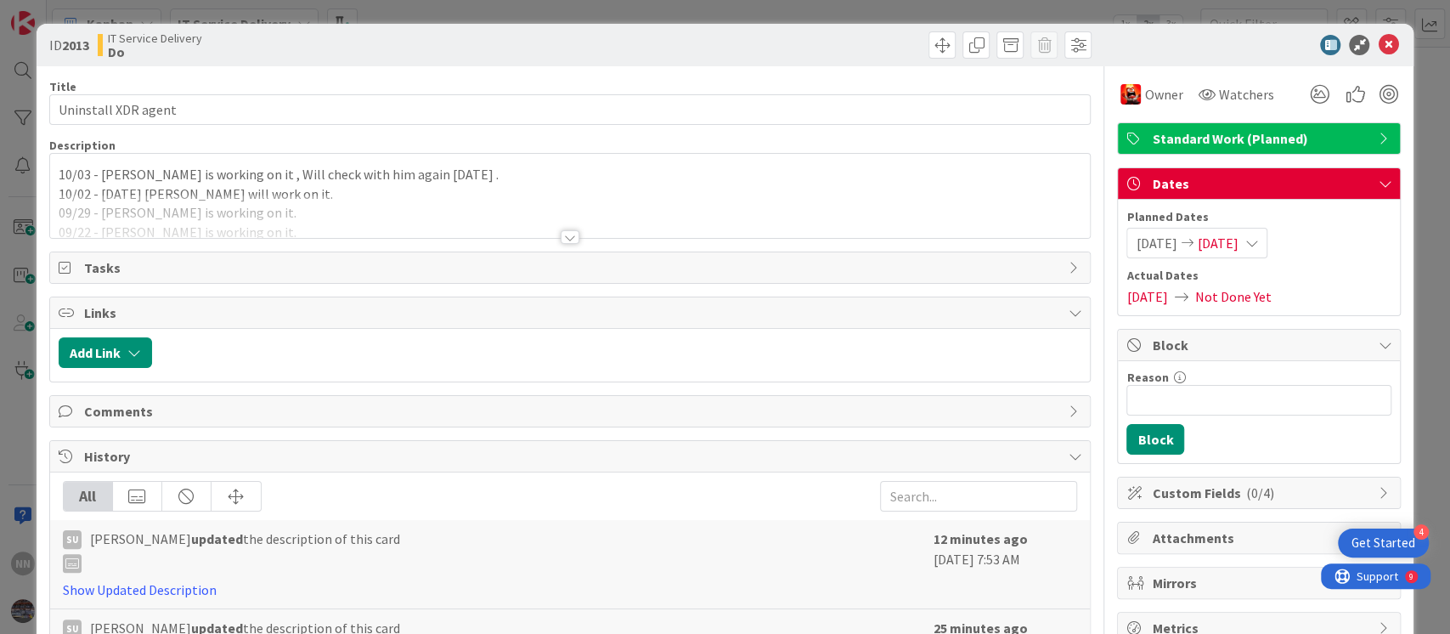
click at [564, 240] on div at bounding box center [570, 237] width 19 height 14
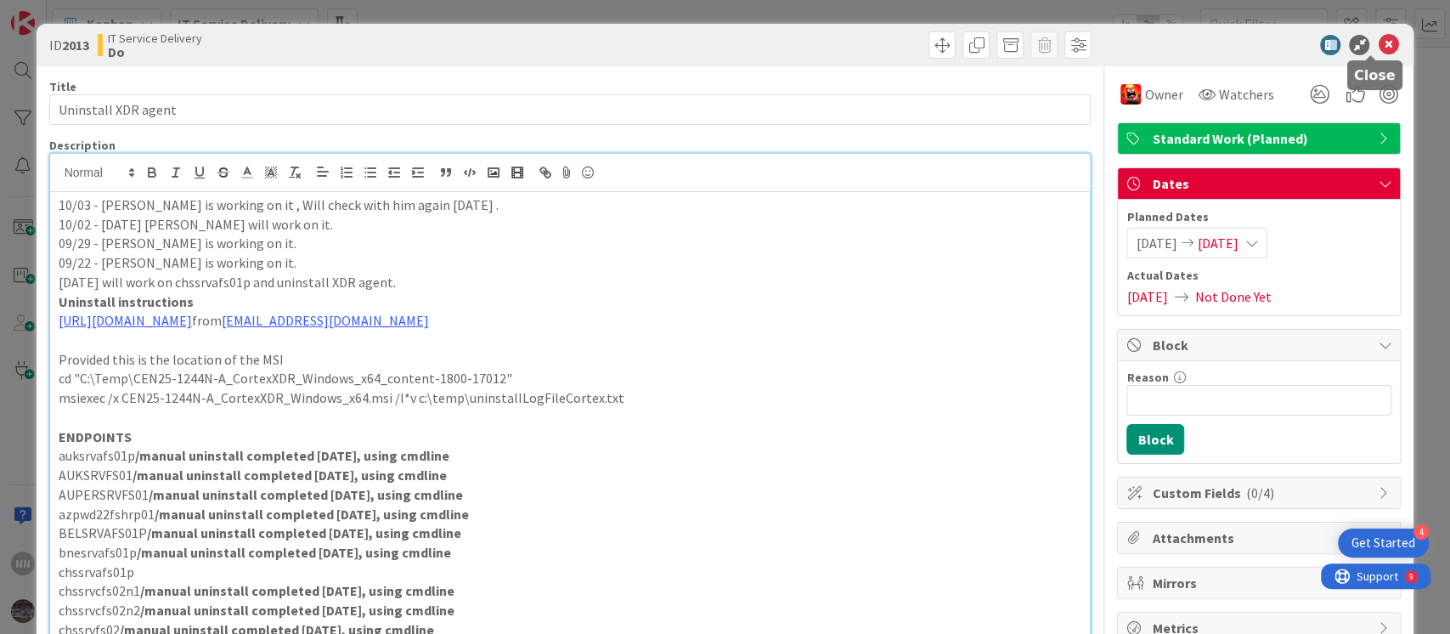
click at [1378, 48] on icon at bounding box center [1388, 45] width 20 height 20
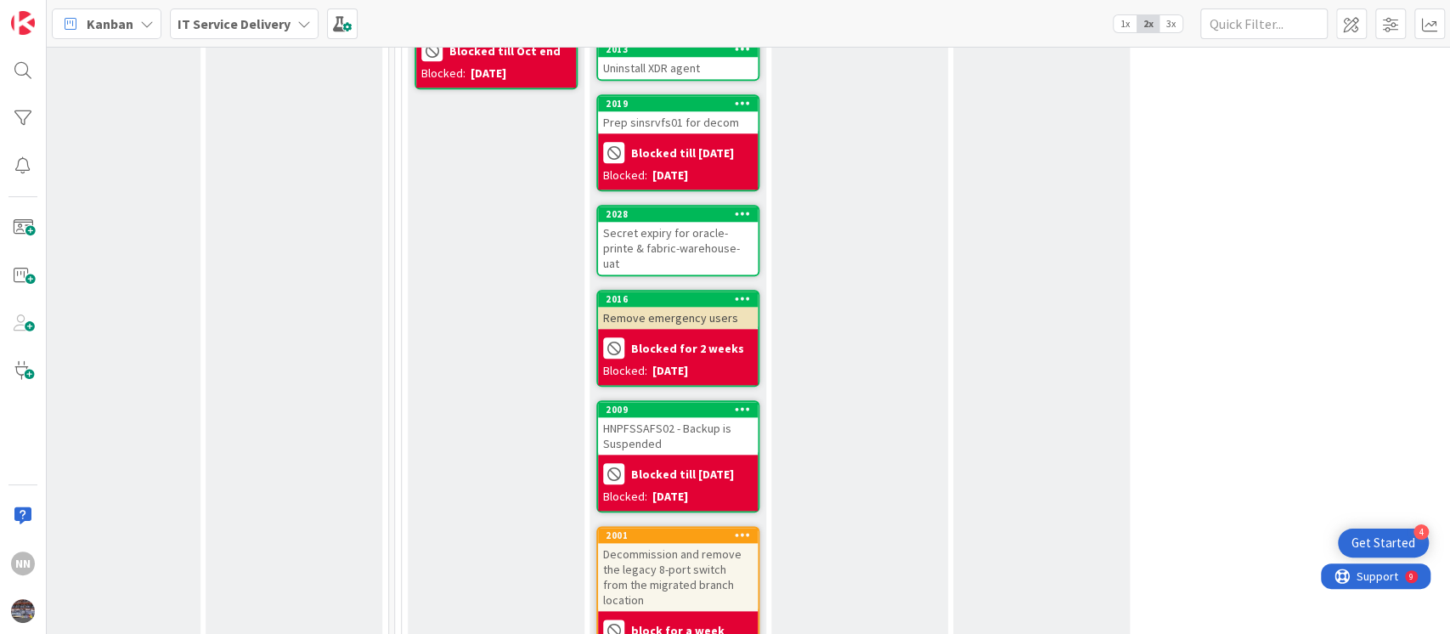
scroll to position [1169, 581]
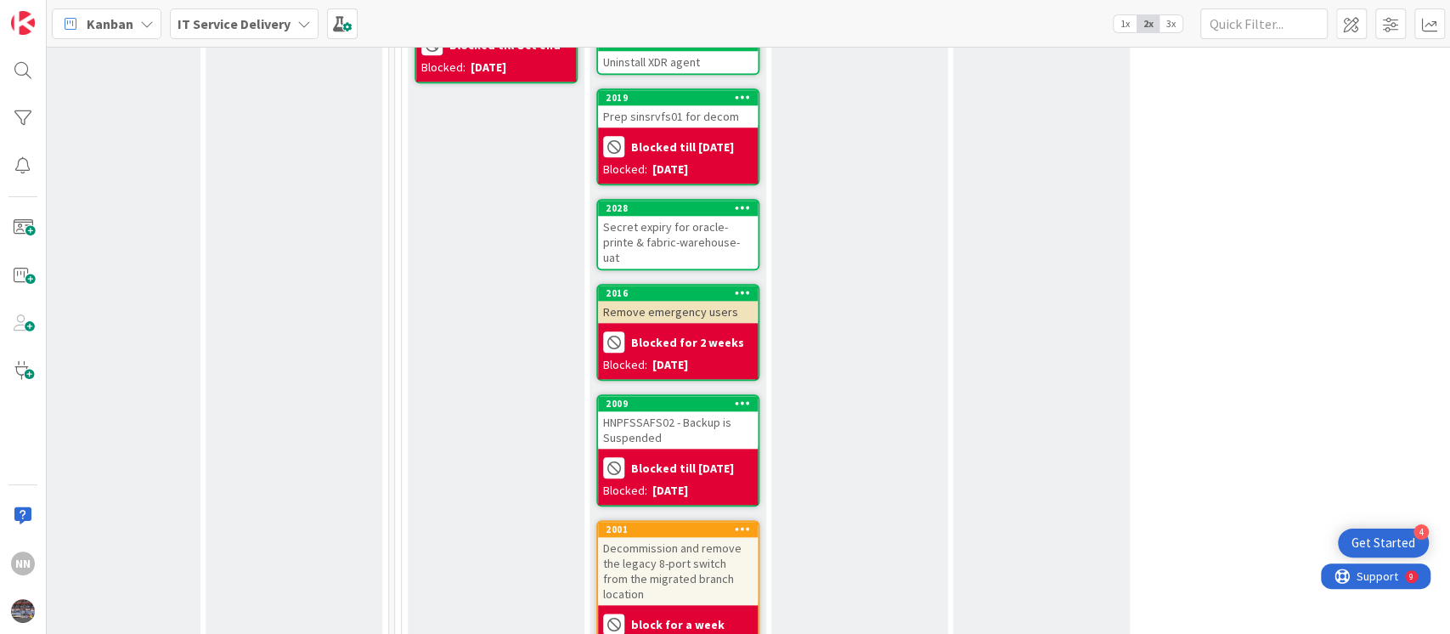
click at [673, 228] on div "Secret expiry for oracle-printe & fabric-warehouse-uat" at bounding box center [678, 242] width 160 height 53
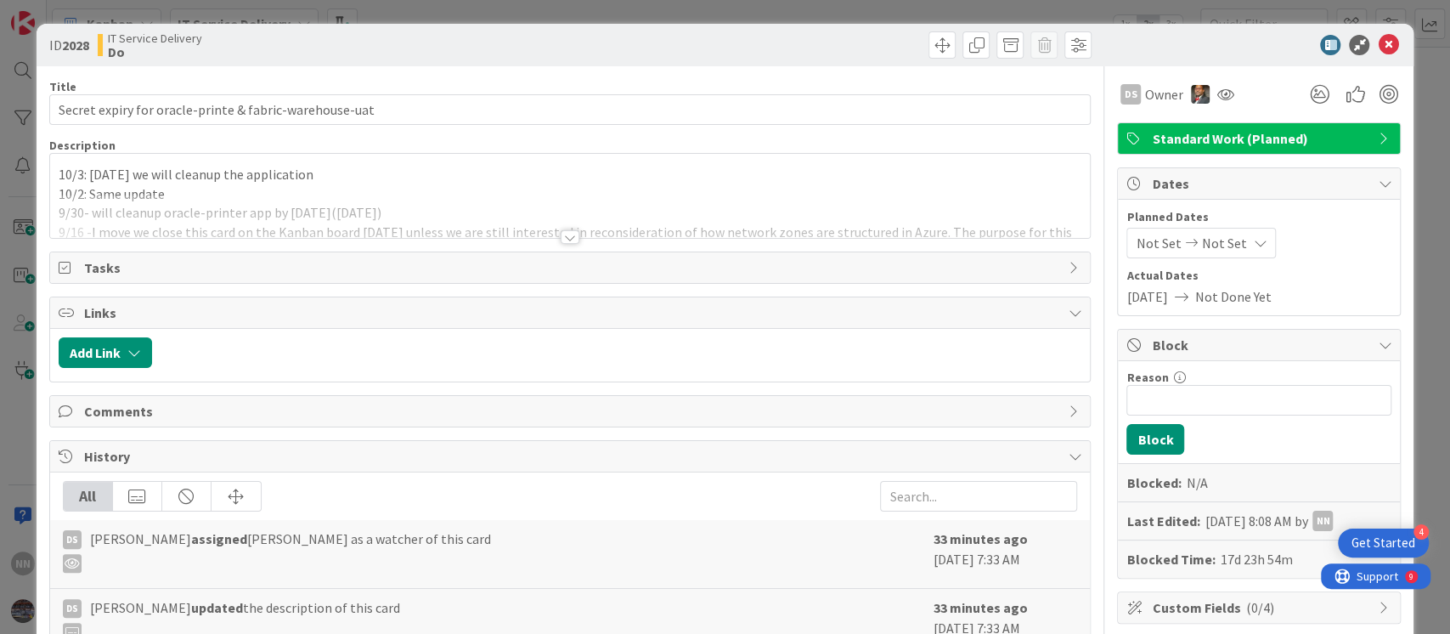
click at [561, 235] on div at bounding box center [570, 237] width 19 height 14
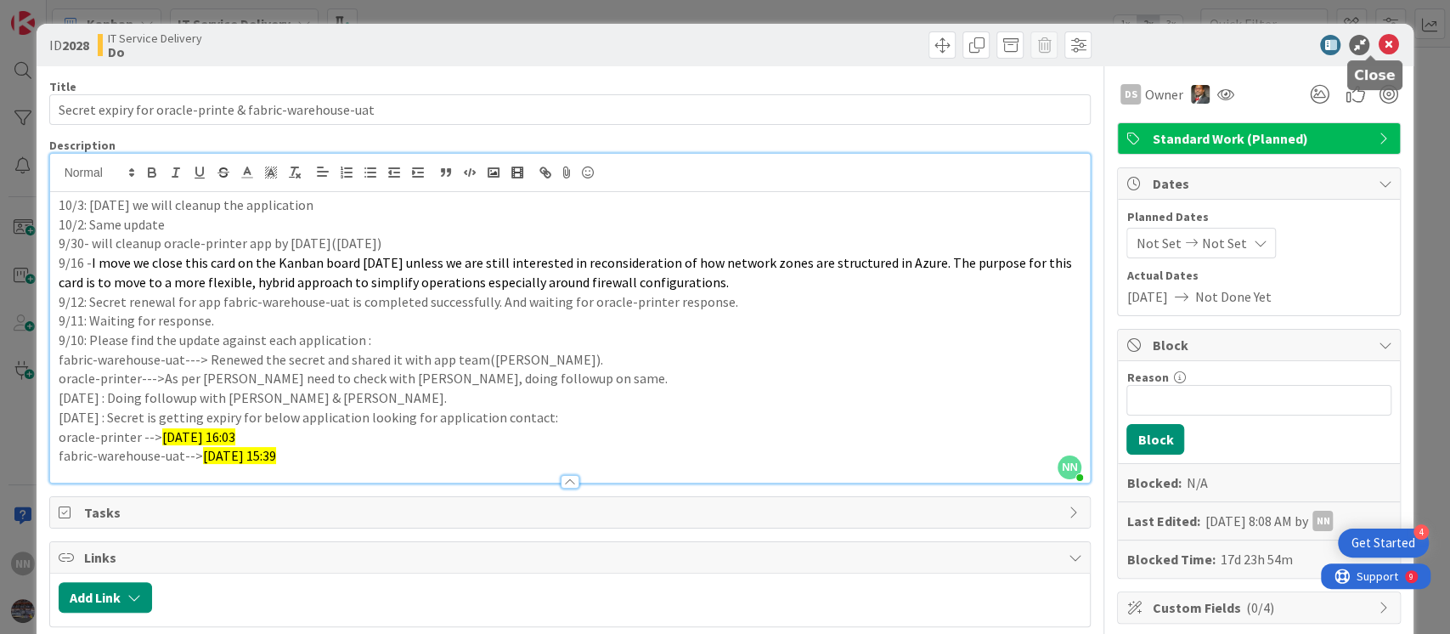
click at [1378, 48] on icon at bounding box center [1388, 45] width 20 height 20
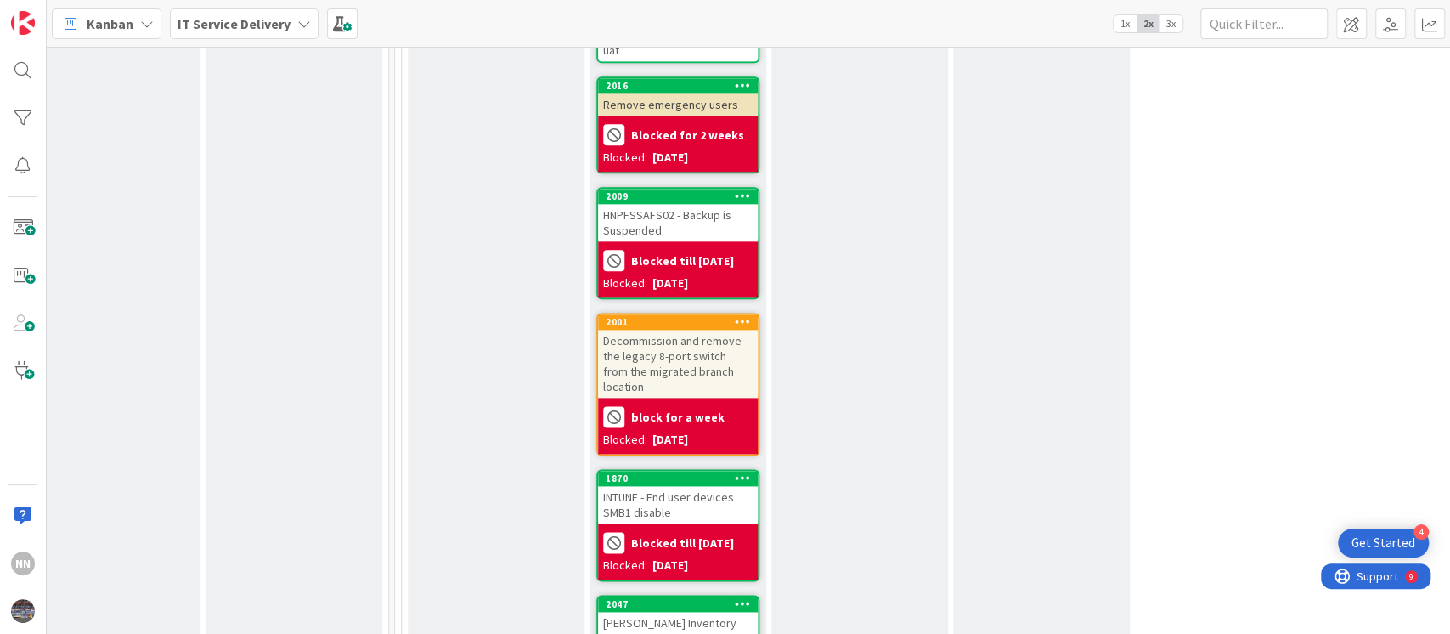
scroll to position [1385, 581]
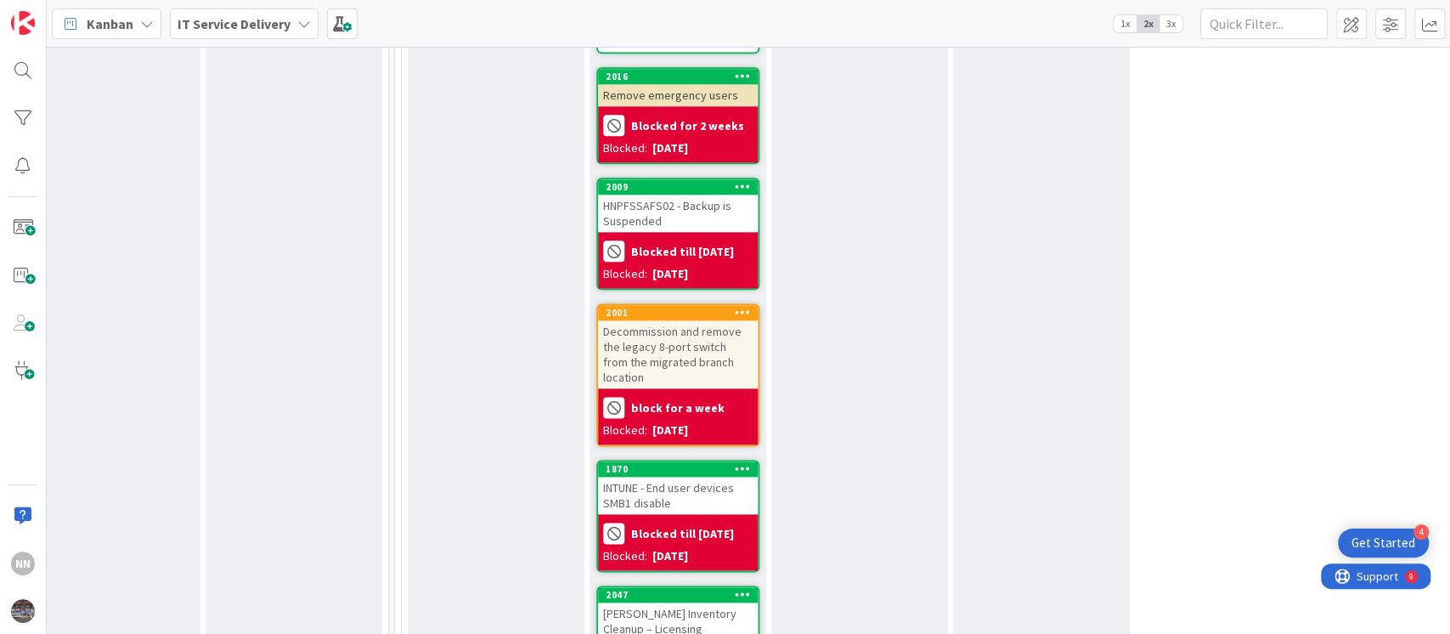
click at [707, 195] on div "HNPFSSAFS02 - Backup is Suspended" at bounding box center [678, 213] width 160 height 37
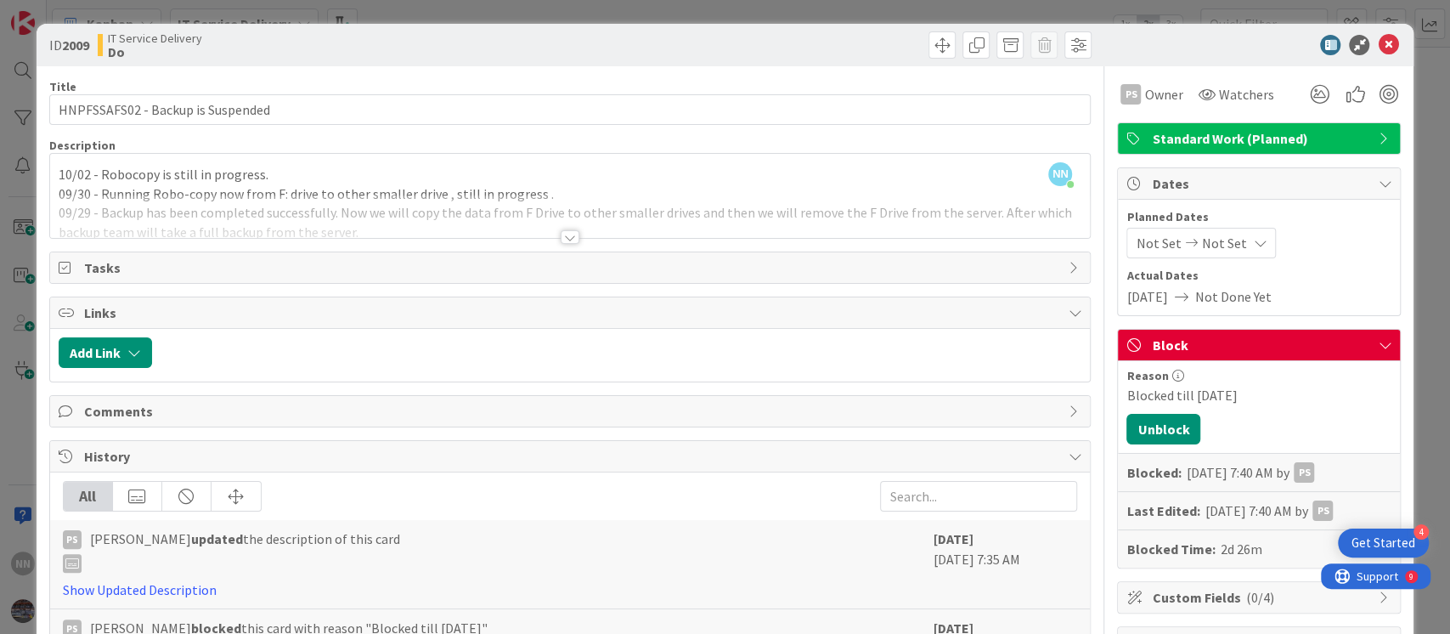
click at [565, 242] on div at bounding box center [570, 237] width 19 height 14
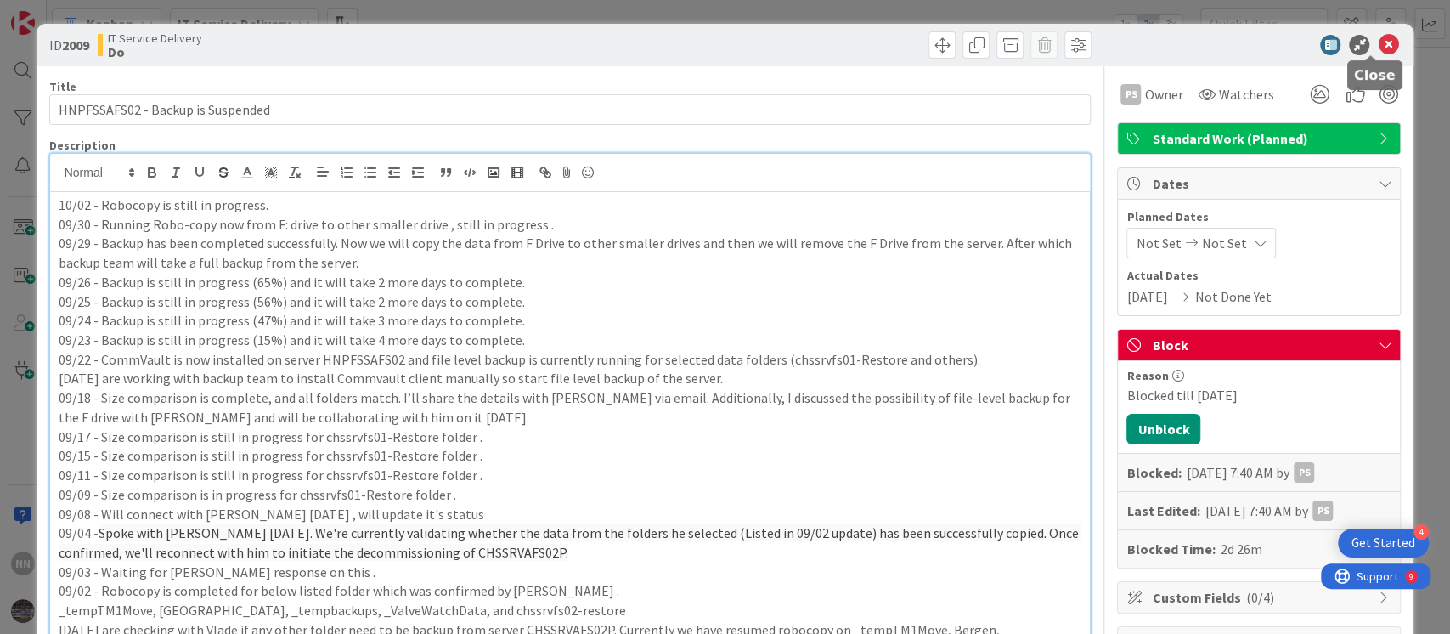
click at [1378, 45] on icon at bounding box center [1388, 45] width 20 height 20
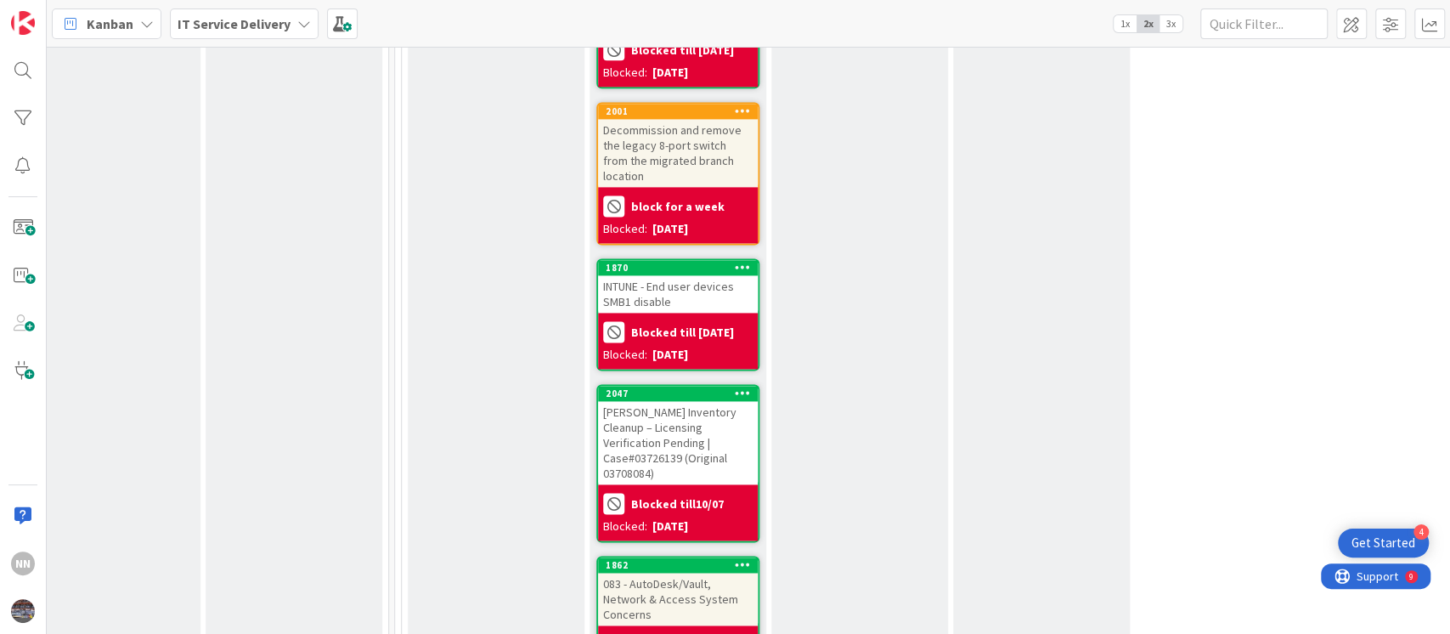
scroll to position [1587, 581]
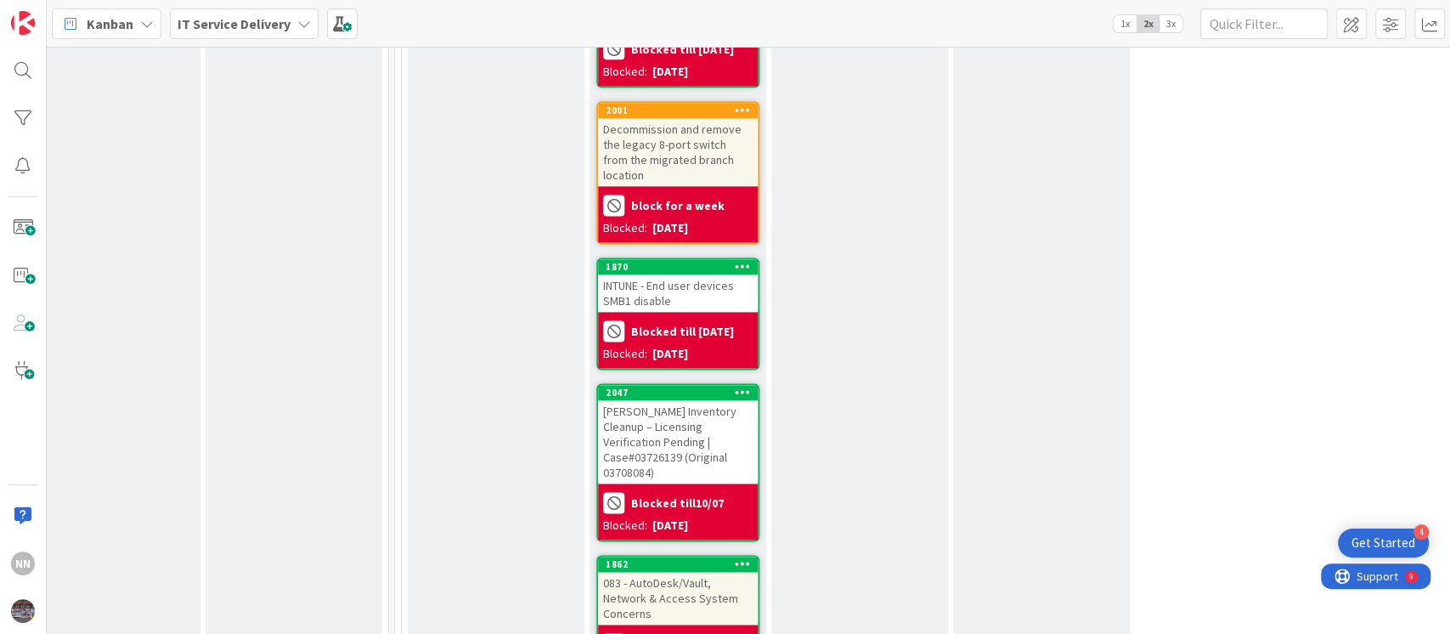
click at [660, 274] on div "INTUNE - End user devices SMB1 disable" at bounding box center [678, 292] width 160 height 37
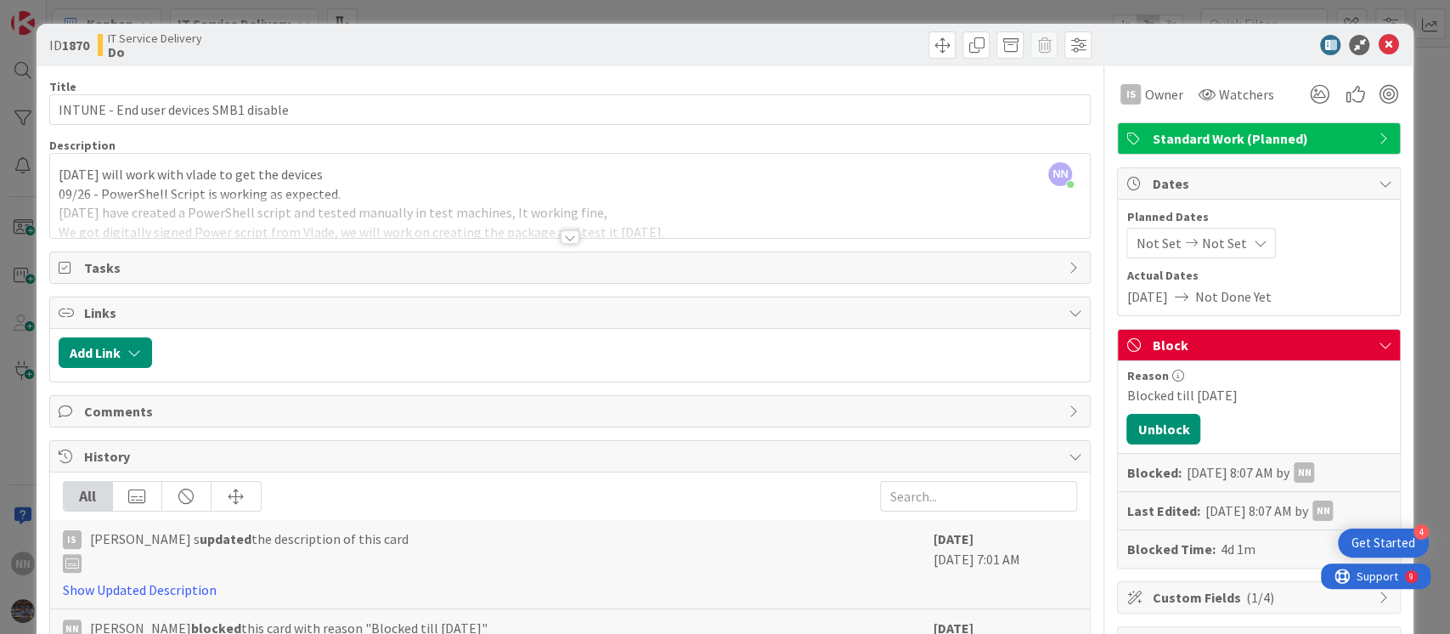
click at [563, 239] on div at bounding box center [570, 237] width 19 height 14
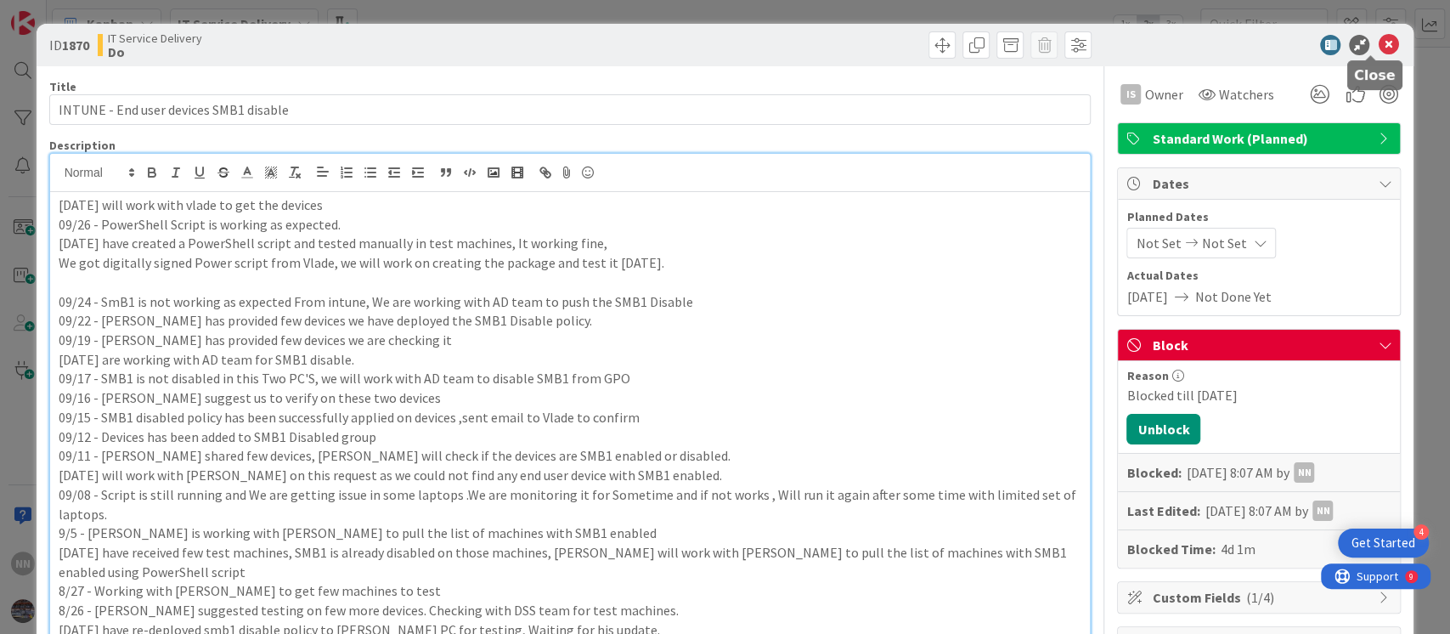
click at [1378, 43] on icon at bounding box center [1388, 45] width 20 height 20
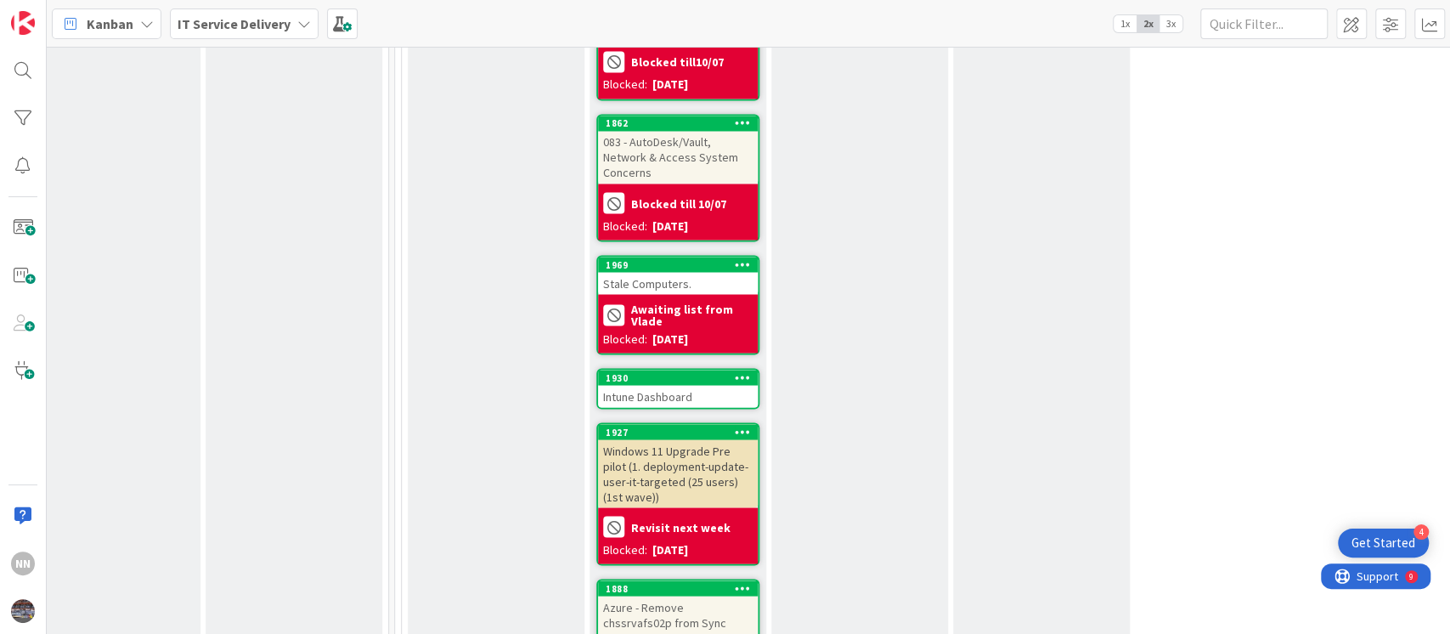
scroll to position [2044, 581]
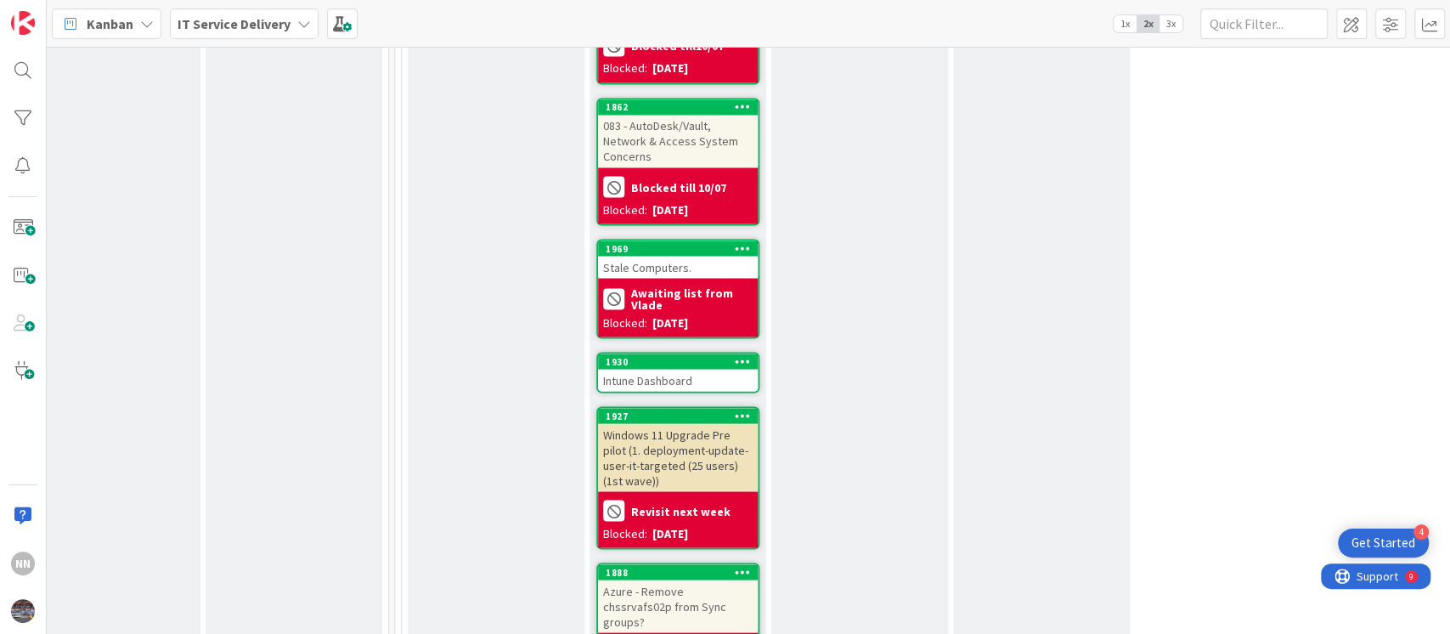
click at [701, 369] on div "Intune Dashboard" at bounding box center [678, 380] width 160 height 22
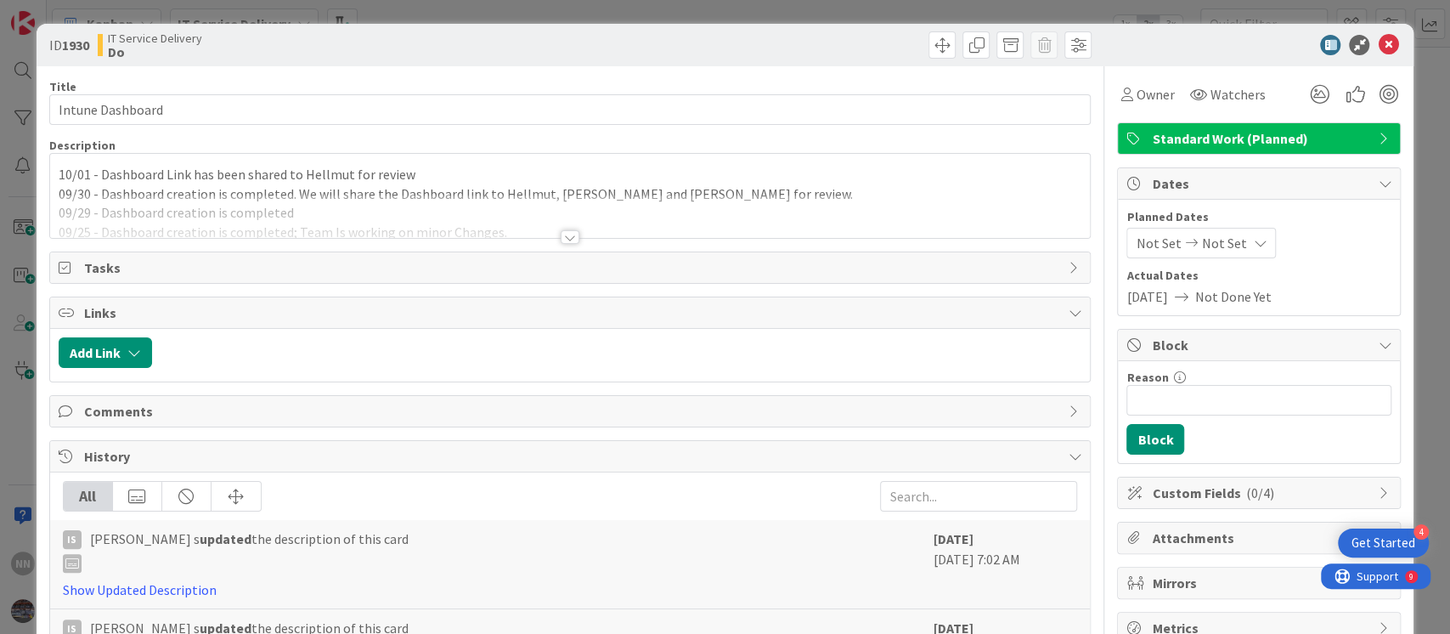
click at [561, 236] on div at bounding box center [570, 237] width 19 height 14
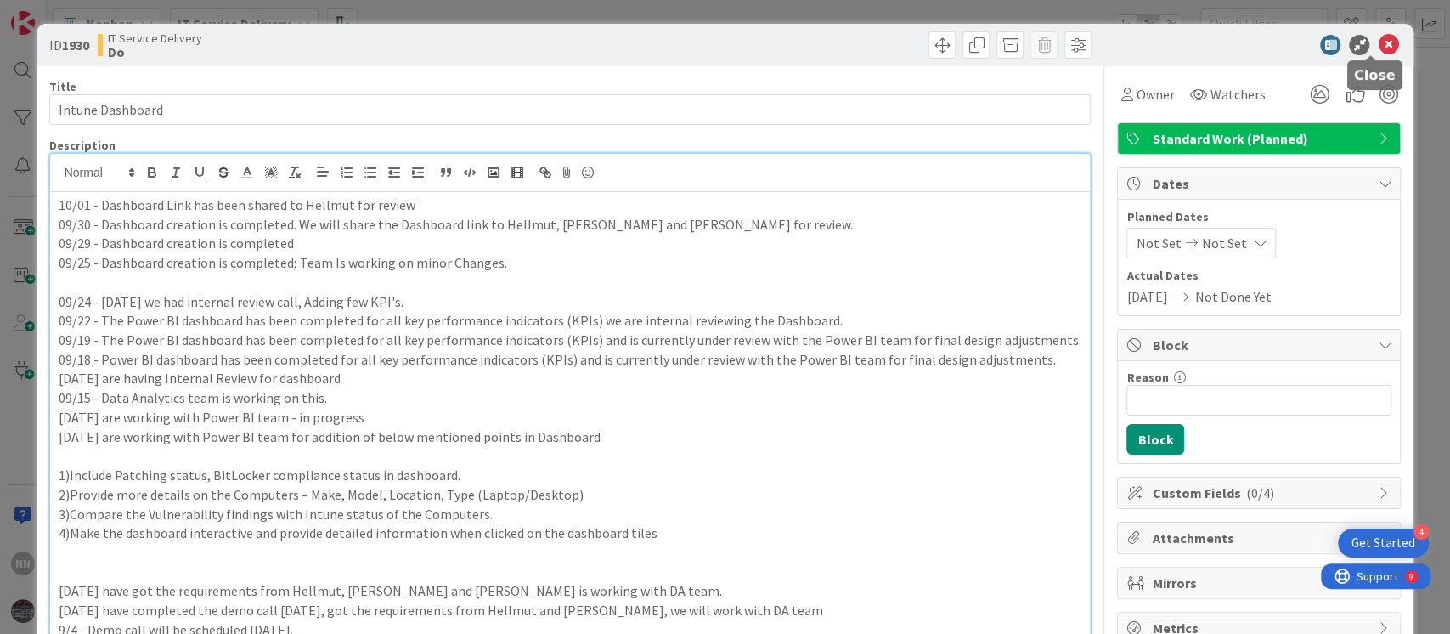
click at [1378, 37] on icon at bounding box center [1388, 45] width 20 height 20
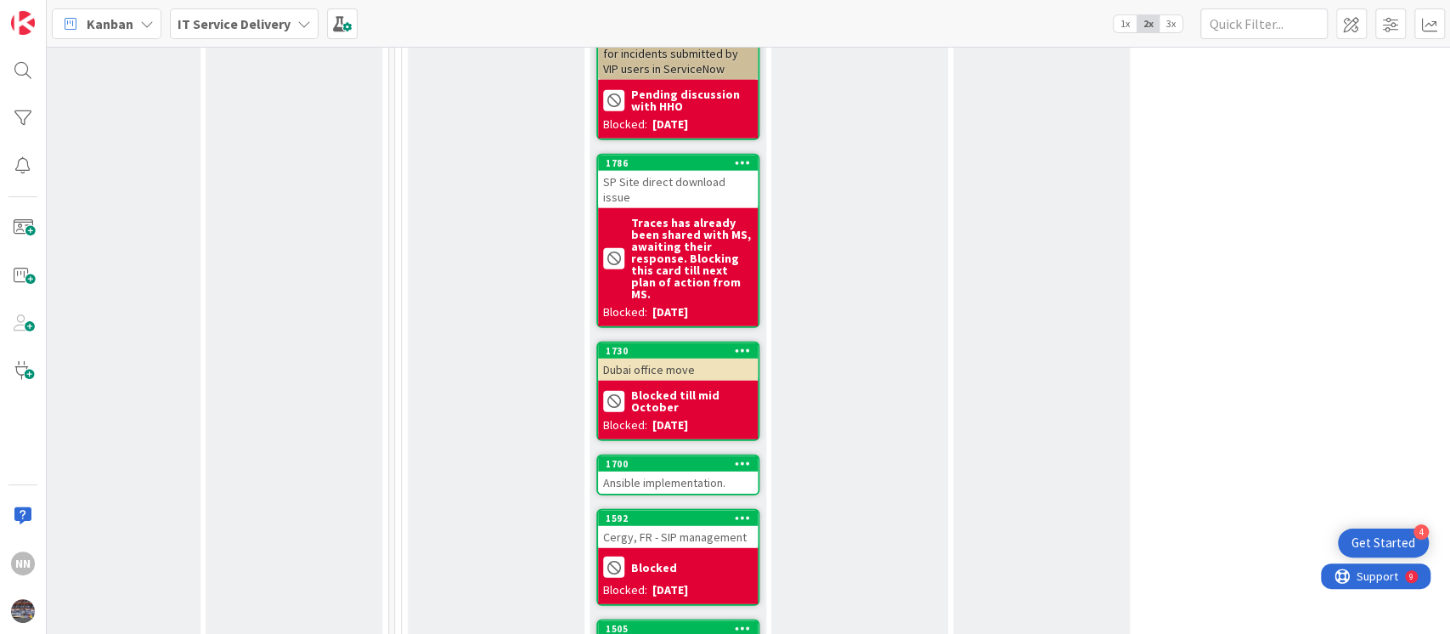
scroll to position [2894, 581]
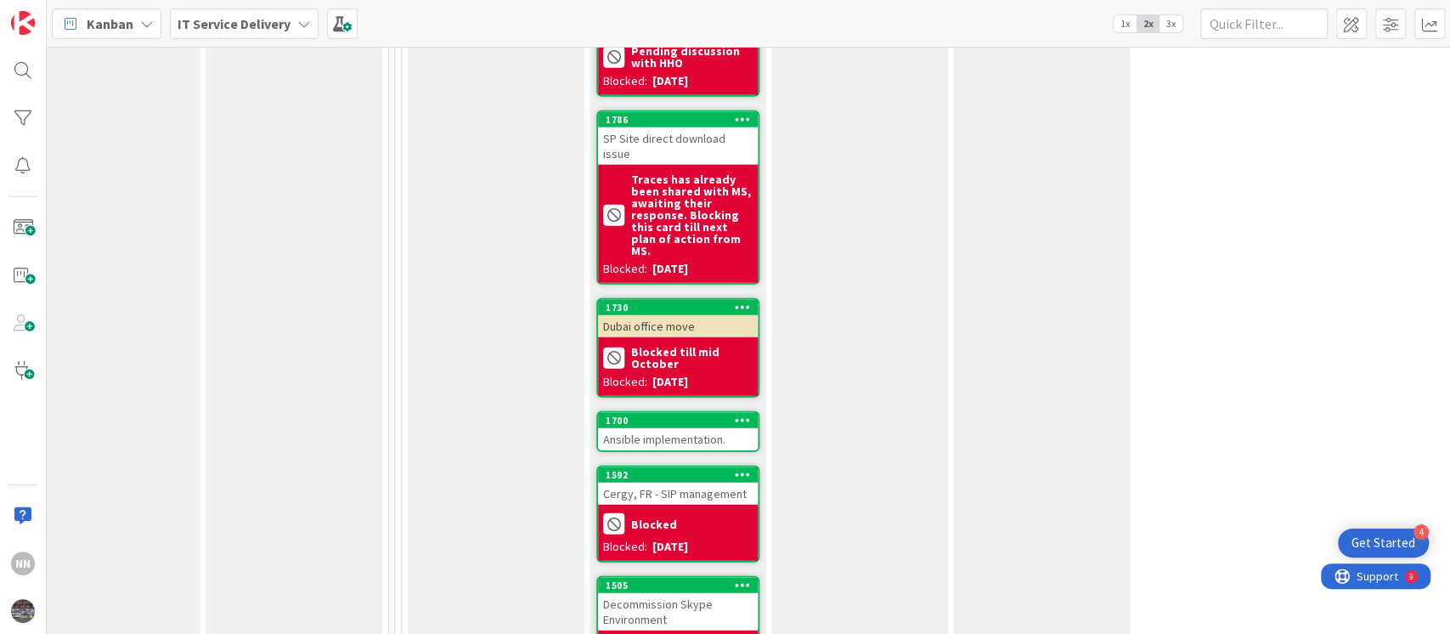
click at [664, 428] on div "Ansible implementation." at bounding box center [678, 439] width 160 height 22
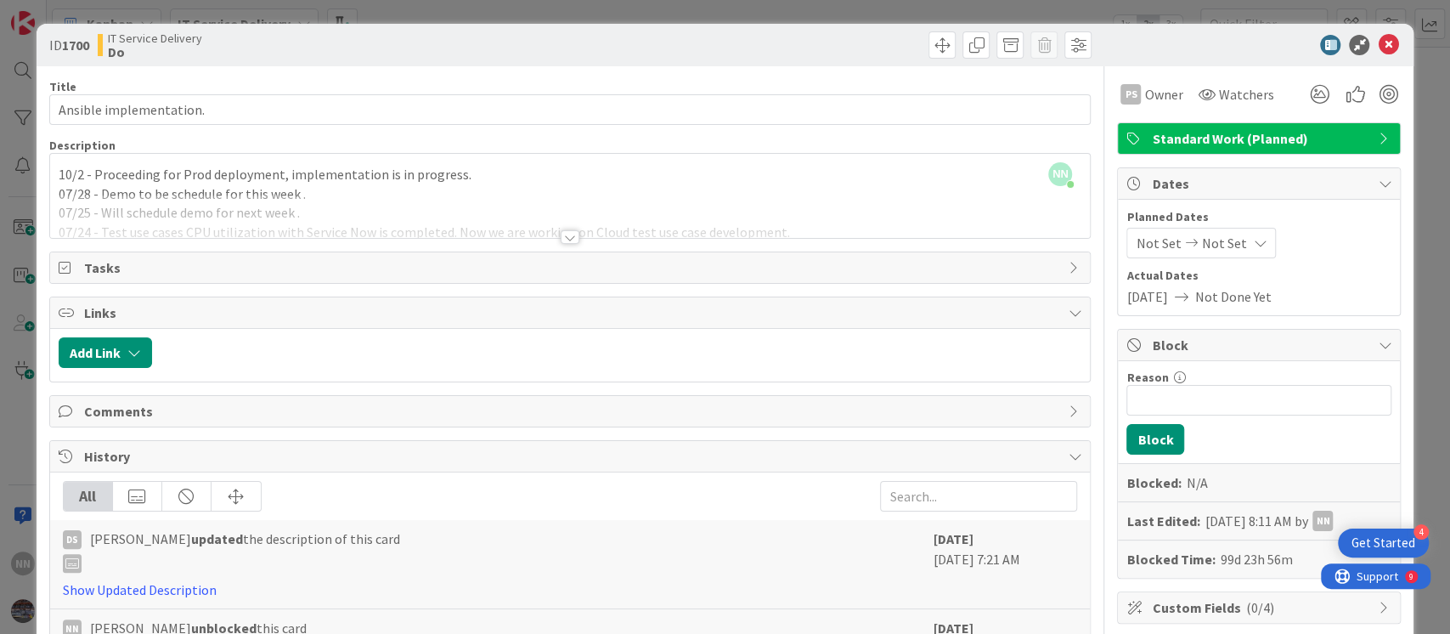
click at [564, 239] on div at bounding box center [570, 237] width 19 height 14
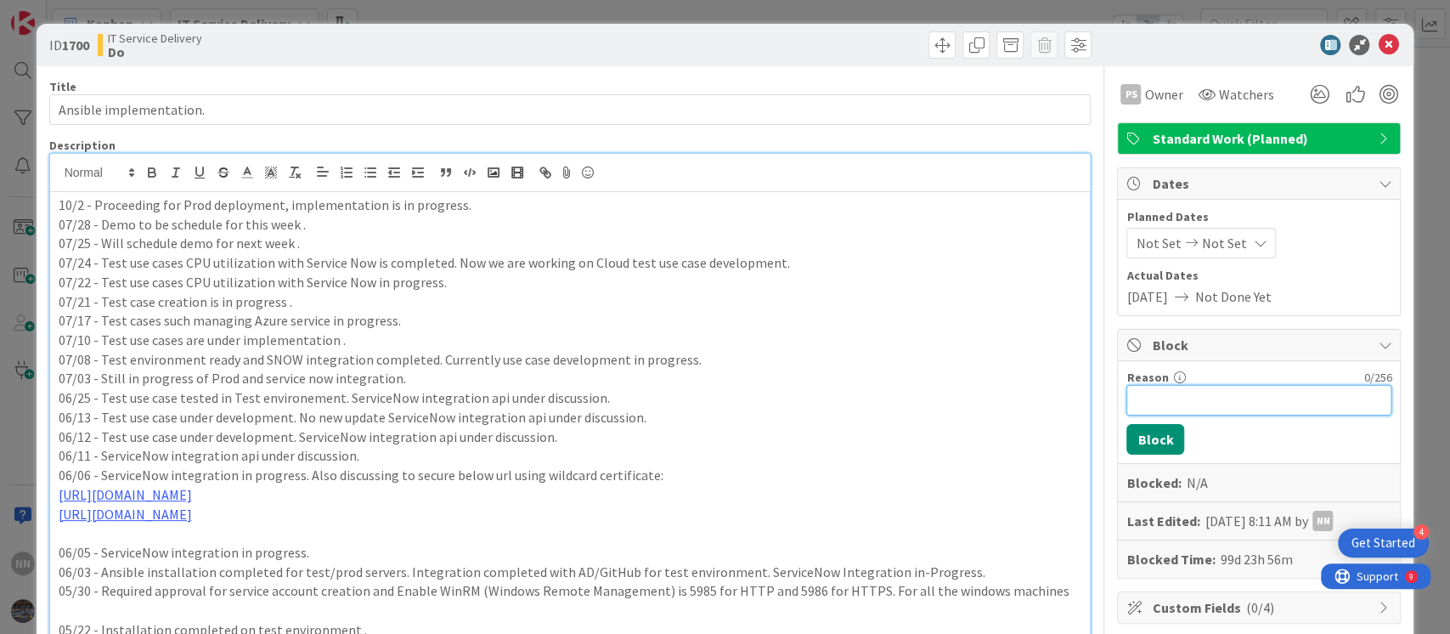
click at [1196, 398] on input "Reason" at bounding box center [1258, 400] width 265 height 31
type input "Blocked till Tue"
click at [1141, 429] on button "Block" at bounding box center [1155, 439] width 58 height 31
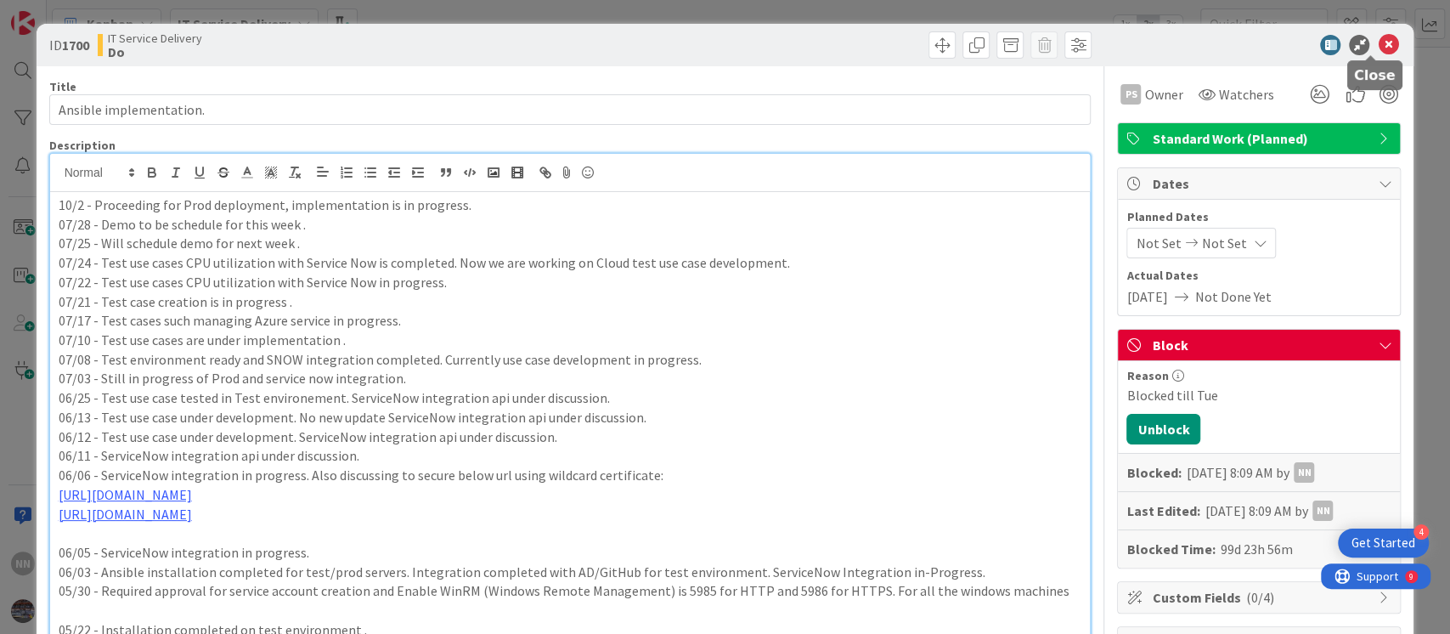
click at [1378, 46] on icon at bounding box center [1388, 45] width 20 height 20
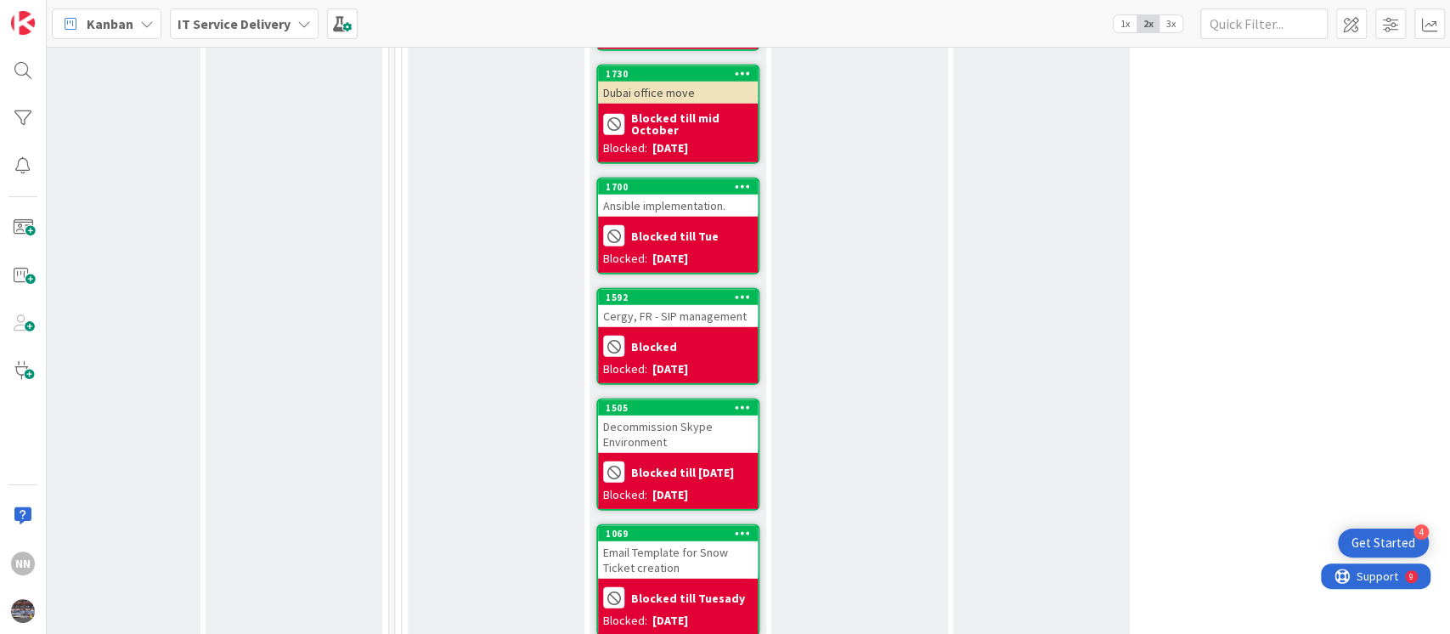
scroll to position [3129, 581]
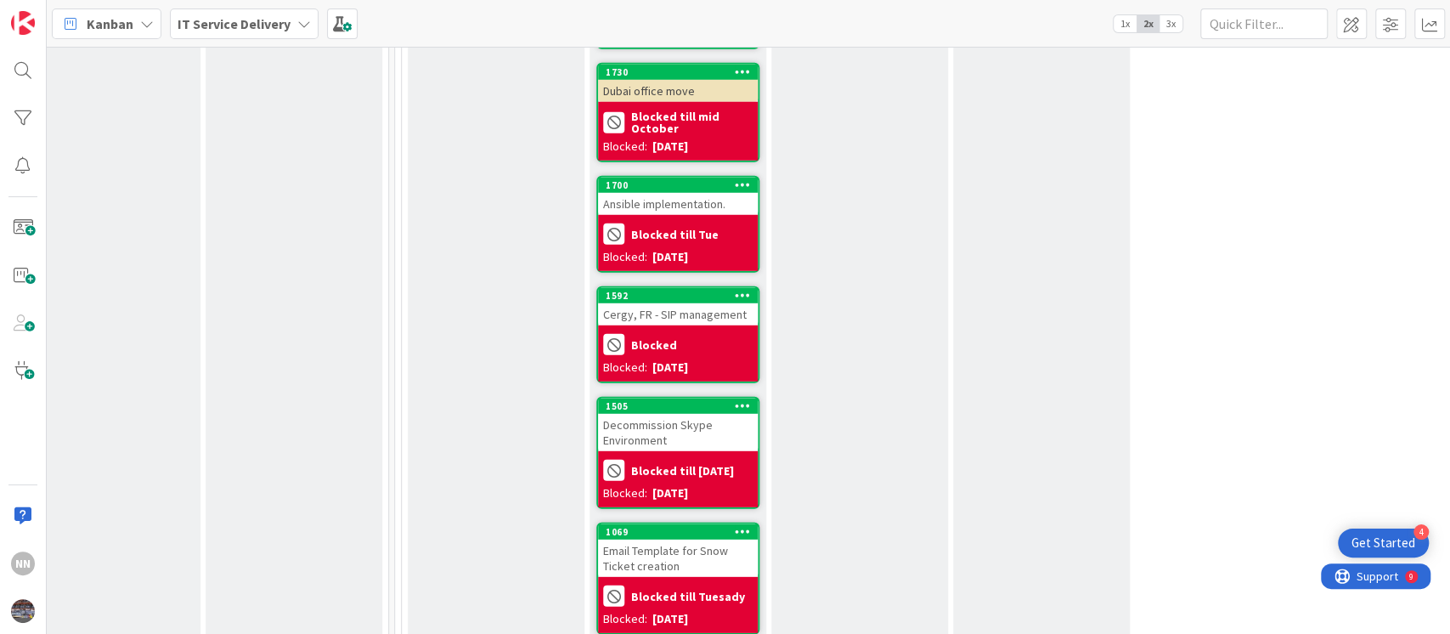
click at [687, 414] on div "Decommission Skype Environment" at bounding box center [678, 432] width 160 height 37
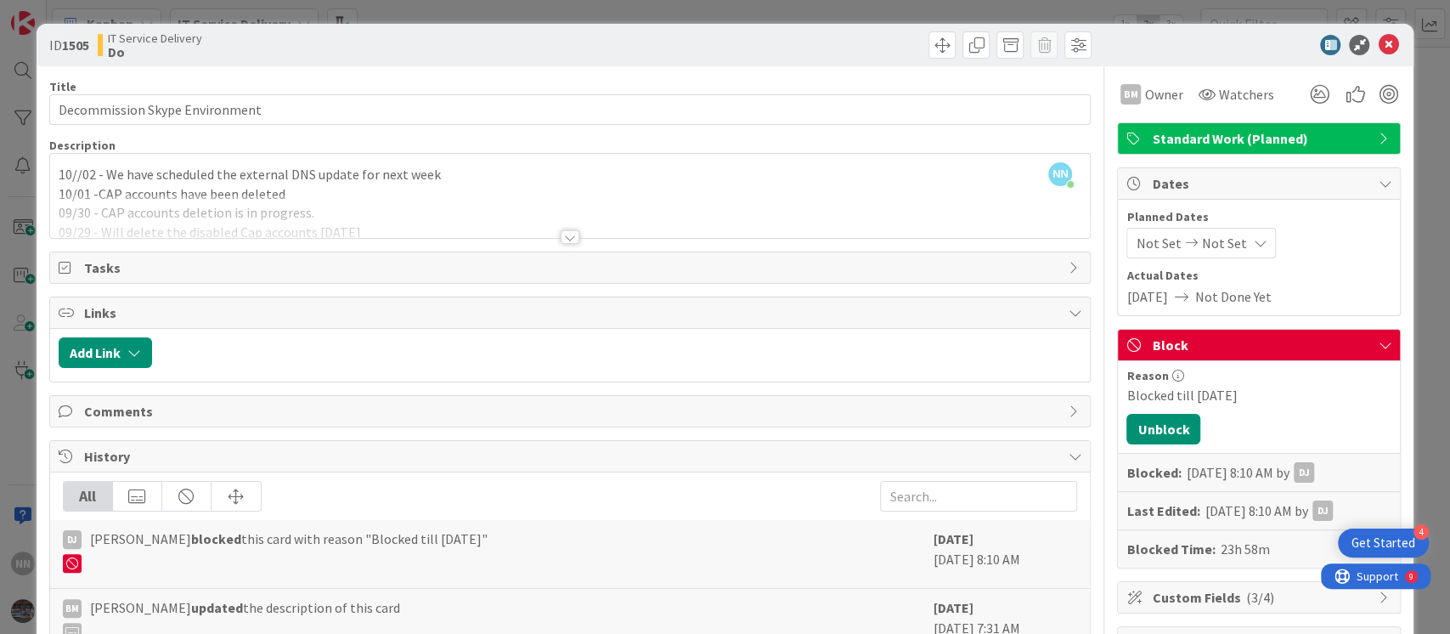
click at [562, 234] on div at bounding box center [570, 237] width 19 height 14
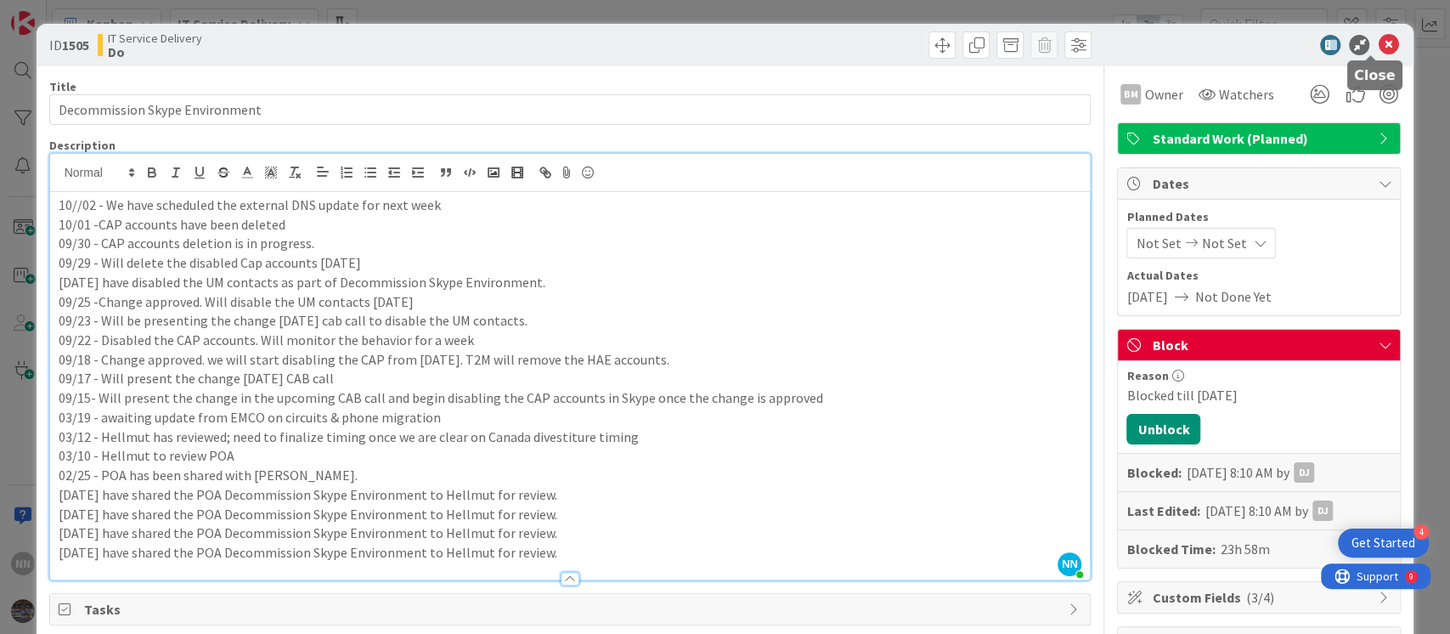
click at [1378, 48] on icon at bounding box center [1388, 45] width 20 height 20
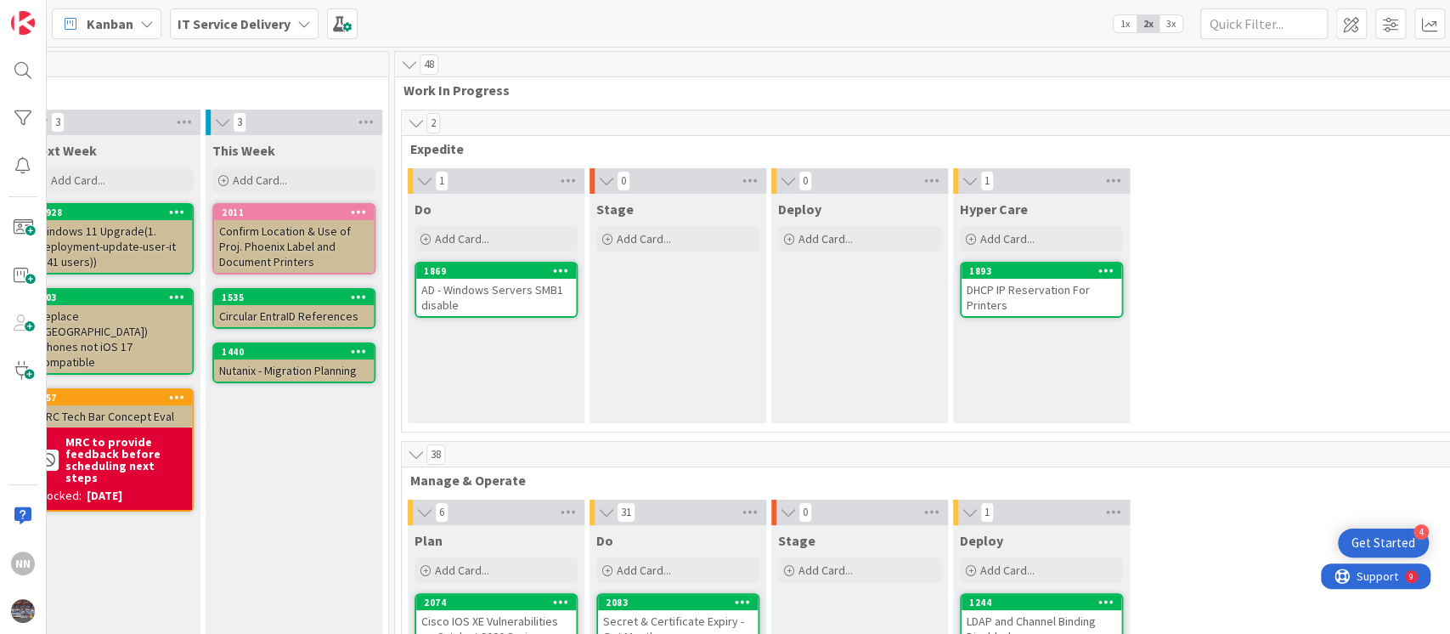
scroll to position [0, 211]
